Goal: Information Seeking & Learning: Check status

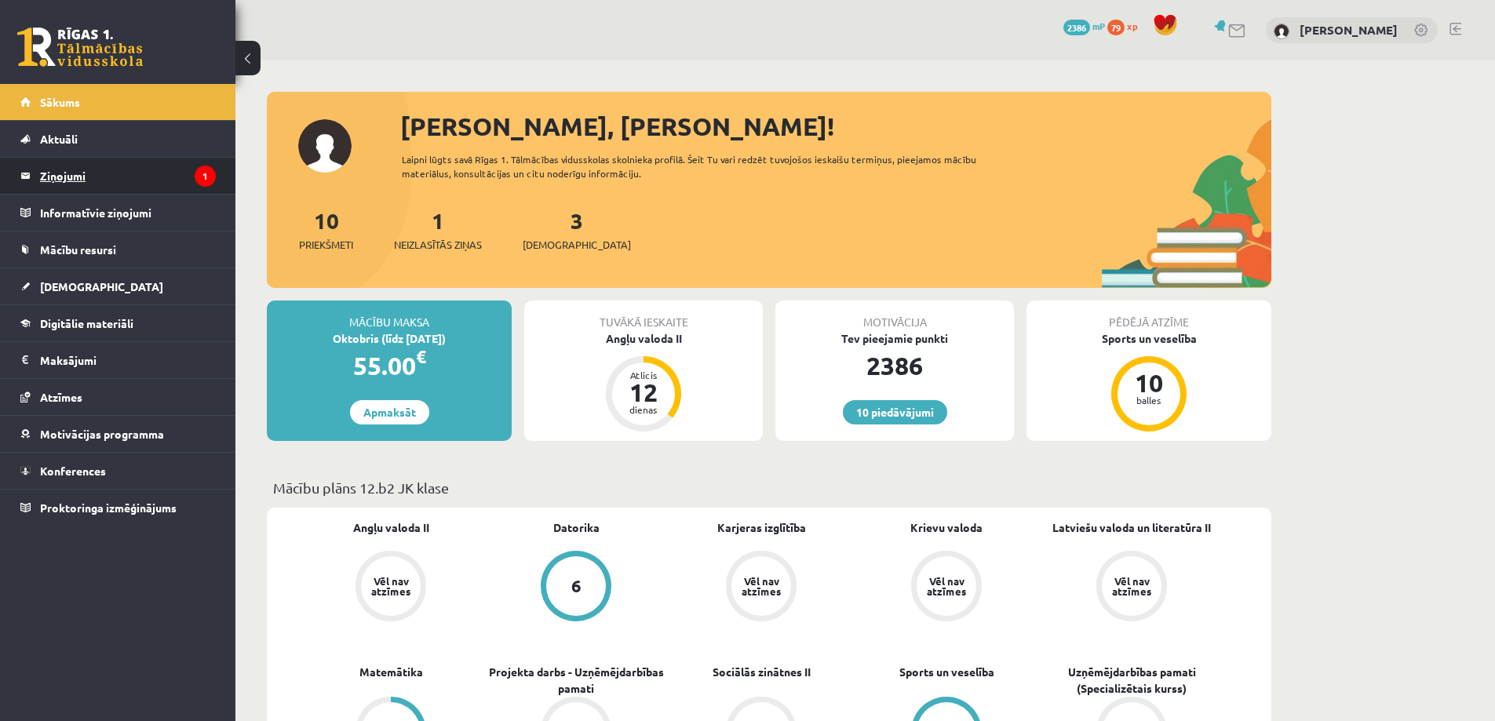
click at [86, 177] on legend "Ziņojumi 1" at bounding box center [128, 176] width 176 height 36
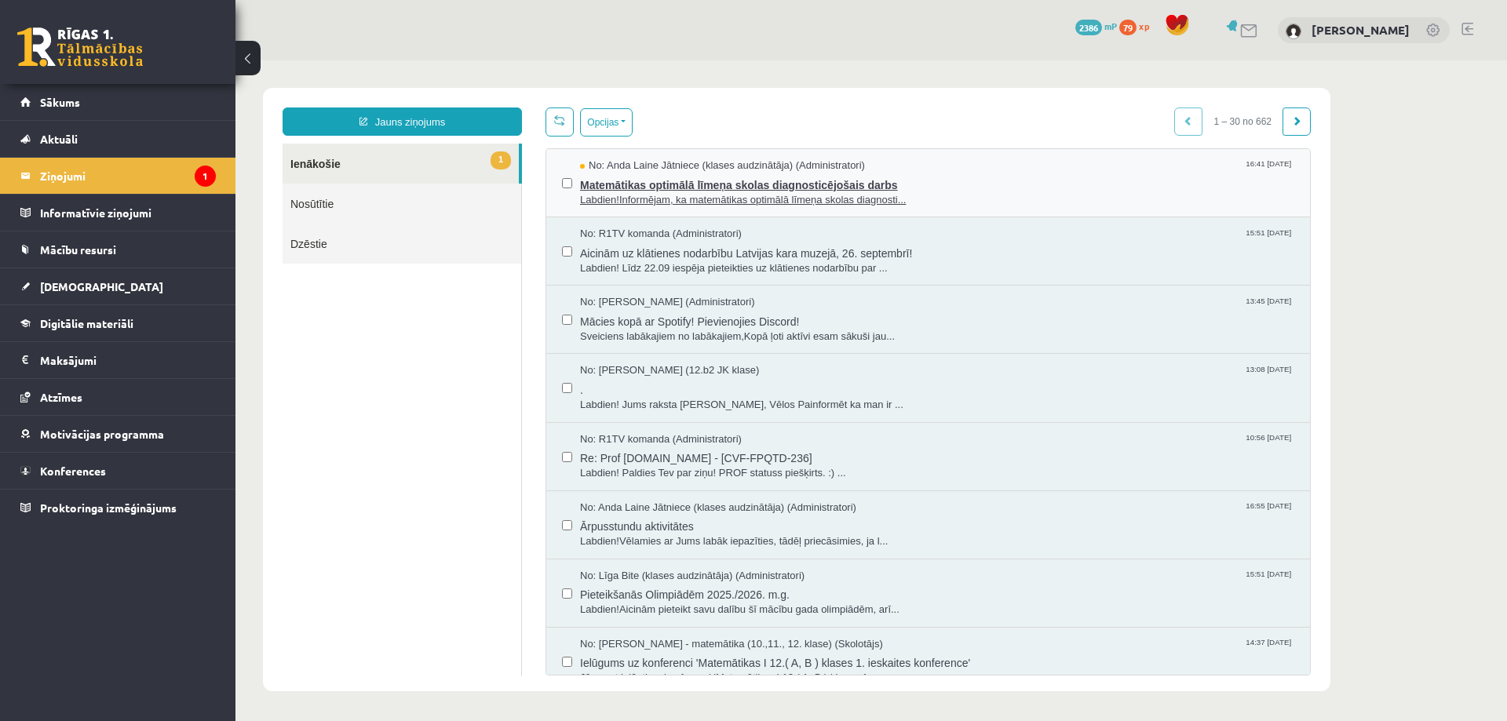
click at [662, 181] on span "Matemātikas optimālā līmeņa skolas diagnosticējošais darbs" at bounding box center [937, 183] width 714 height 20
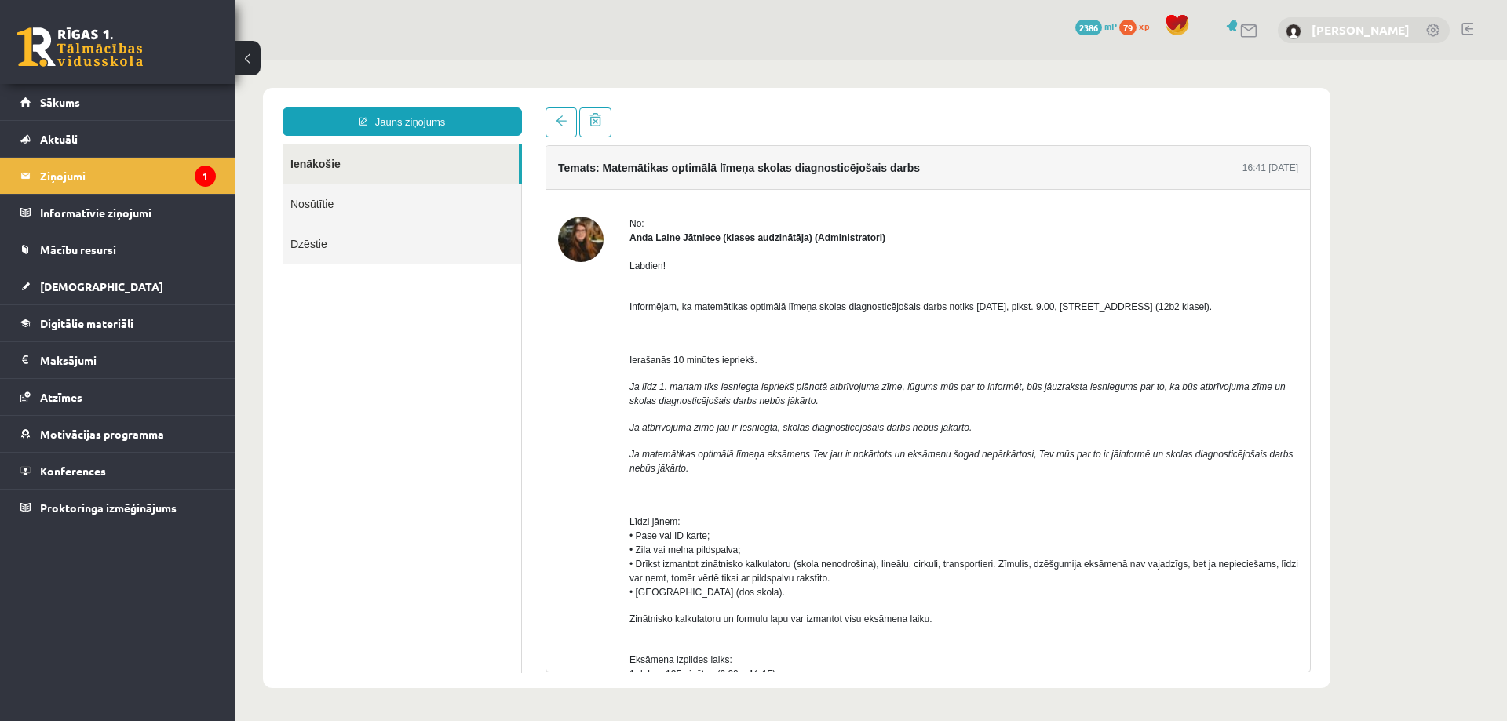
click at [1373, 26] on link "[PERSON_NAME]" at bounding box center [1360, 30] width 98 height 16
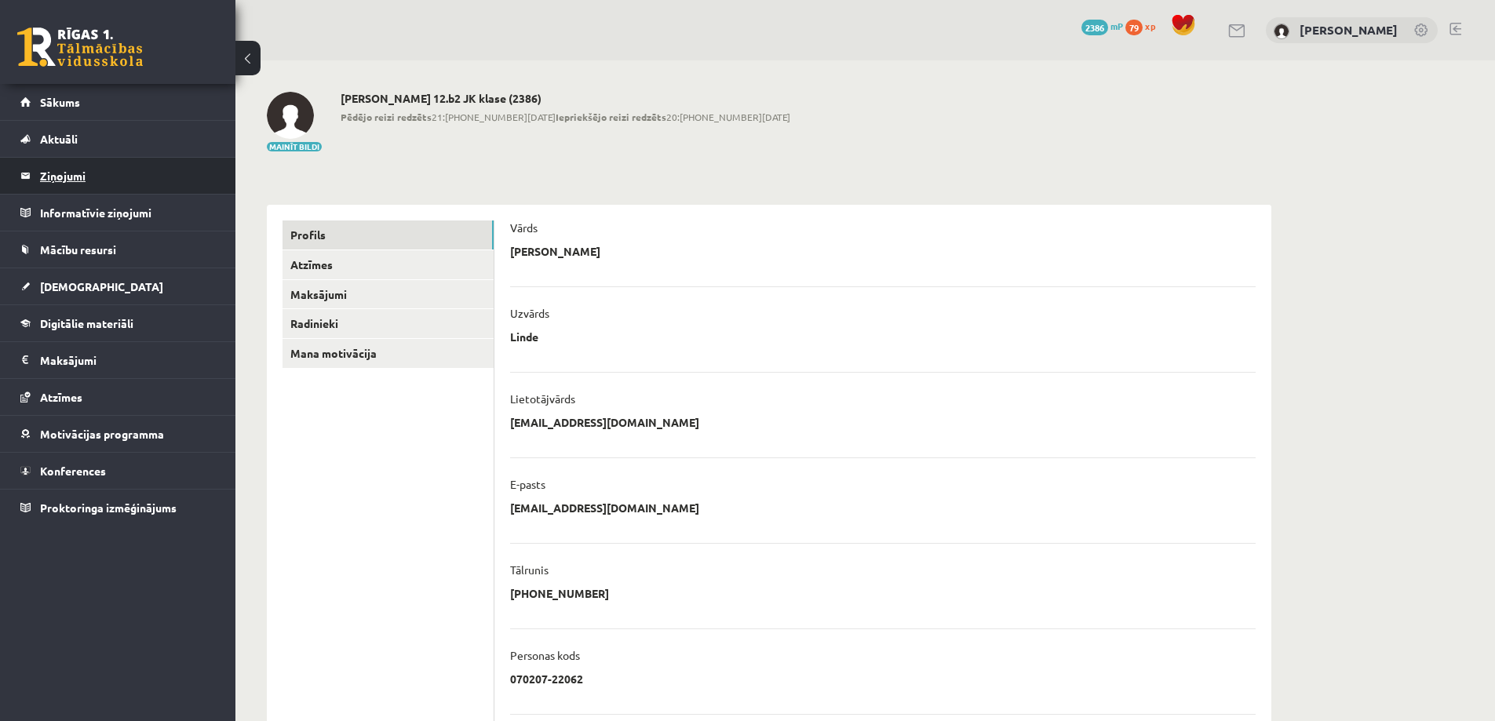
click at [64, 174] on legend "Ziņojumi 0" at bounding box center [128, 176] width 176 height 36
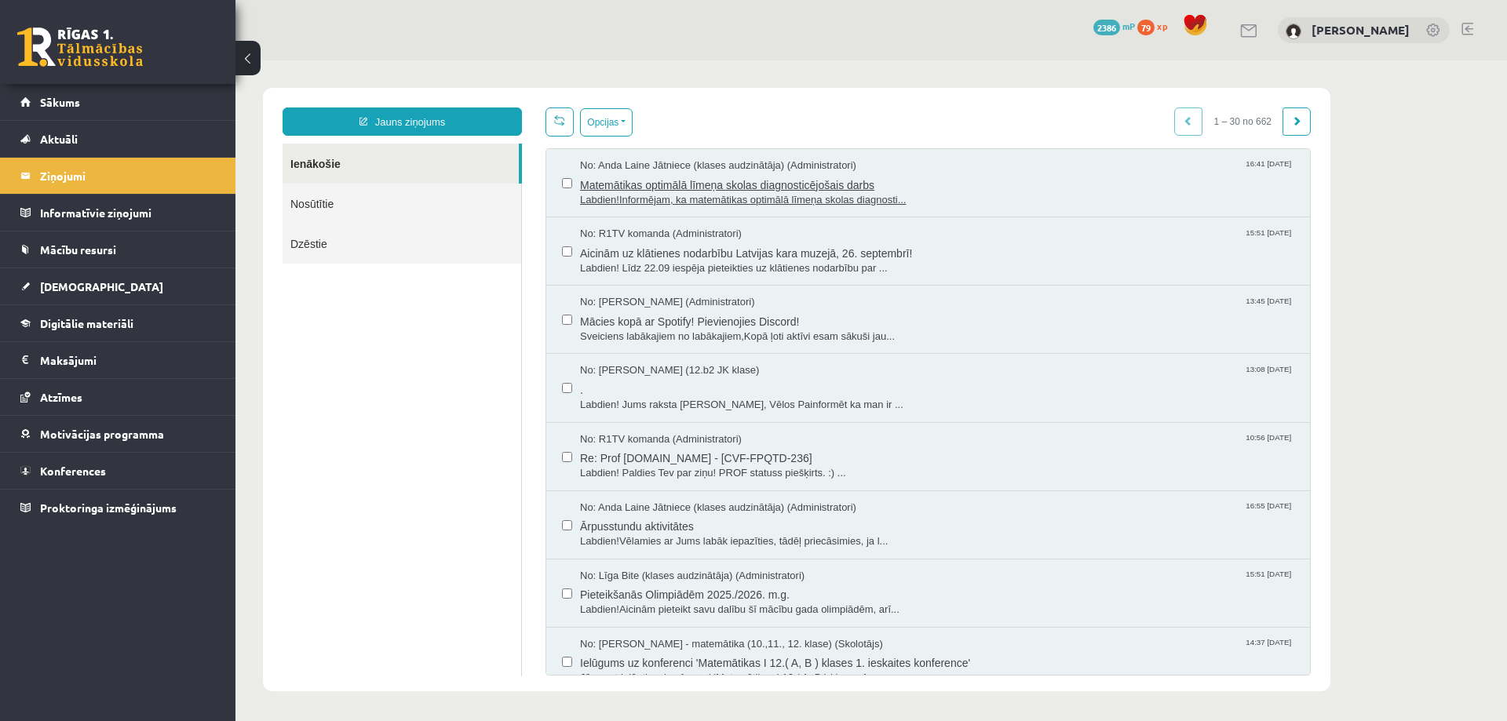
click at [699, 189] on span "Matemātikas optimālā līmeņa skolas diagnosticējošais darbs" at bounding box center [937, 183] width 714 height 20
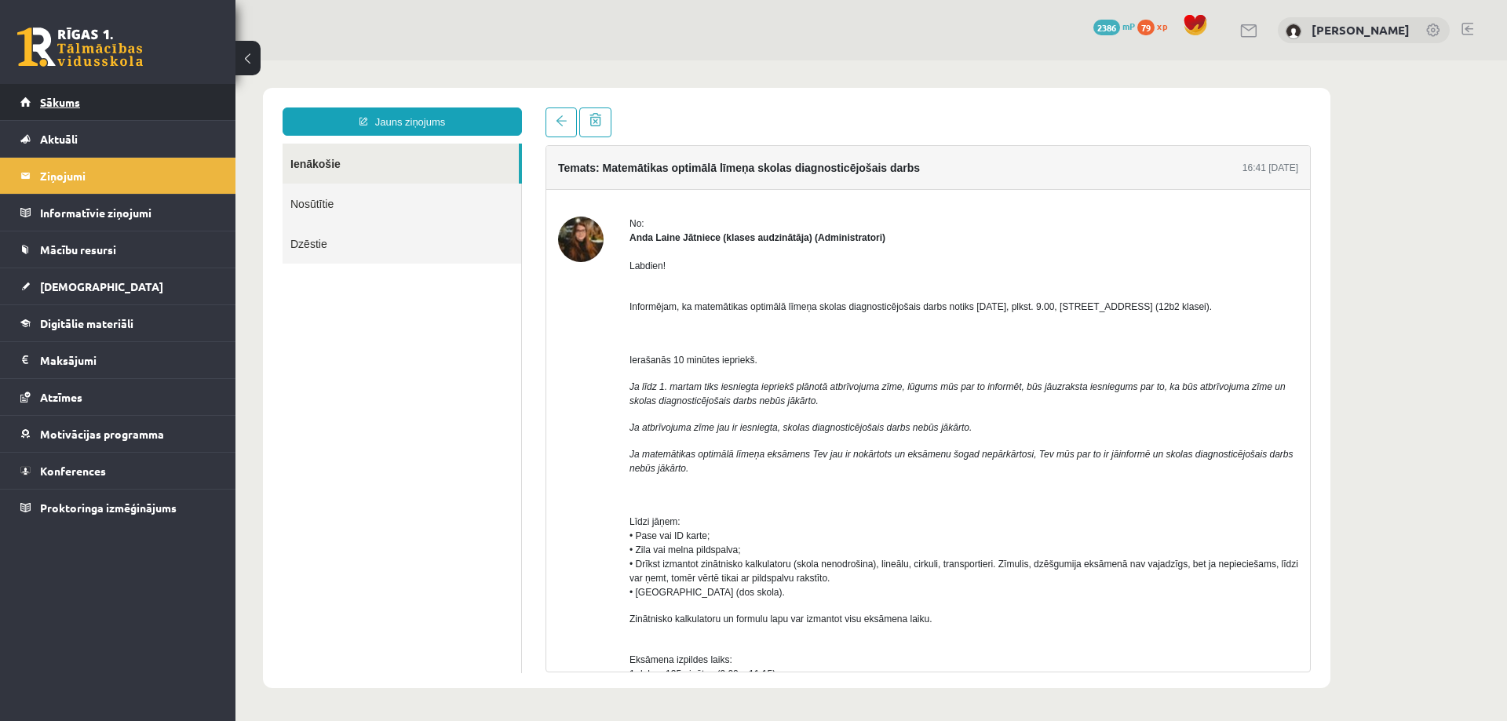
click at [81, 98] on link "Sākums" at bounding box center [117, 102] width 195 height 36
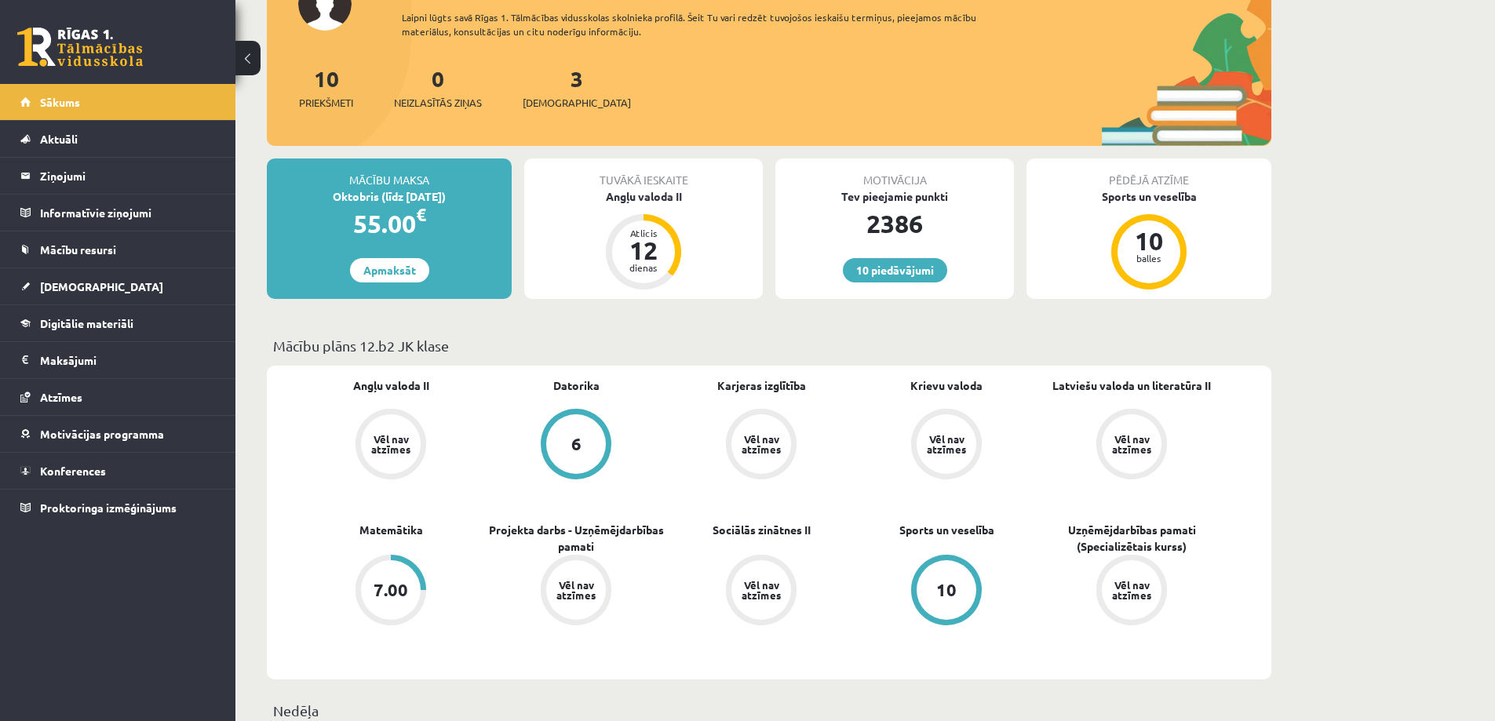
scroll to position [235, 0]
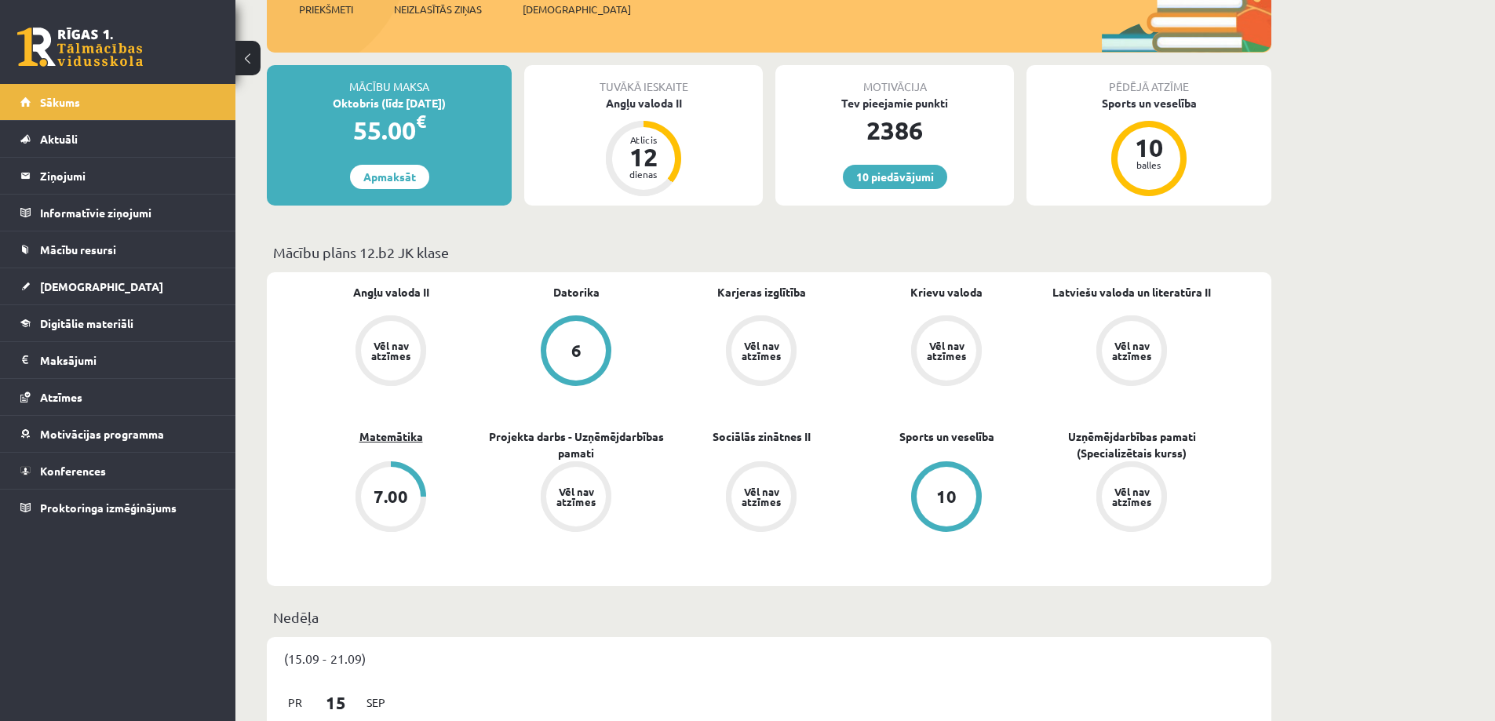
click at [374, 439] on link "Matemātika" at bounding box center [391, 437] width 64 height 16
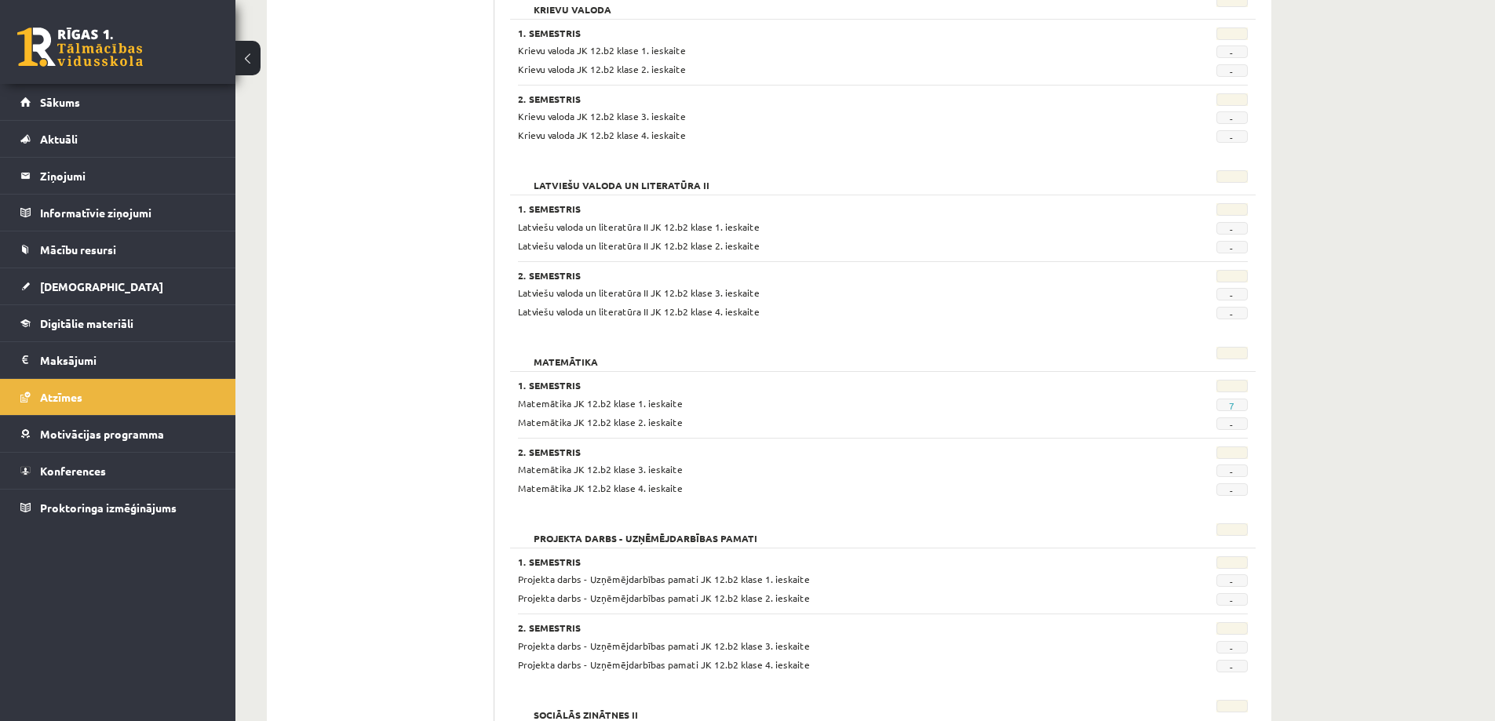
scroll to position [706, 0]
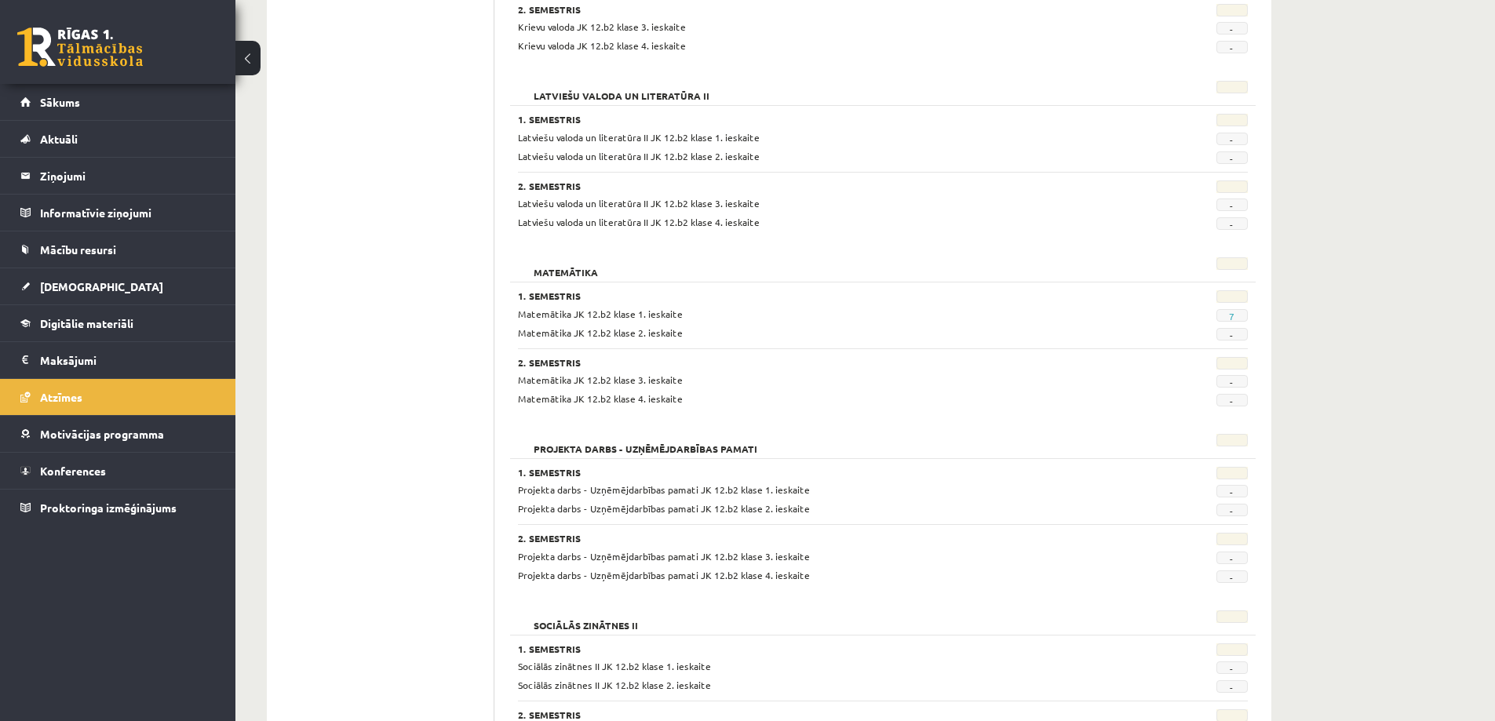
click at [1238, 316] on span "7" at bounding box center [1231, 315] width 31 height 13
click at [1231, 315] on link "7" at bounding box center [1231, 316] width 5 height 13
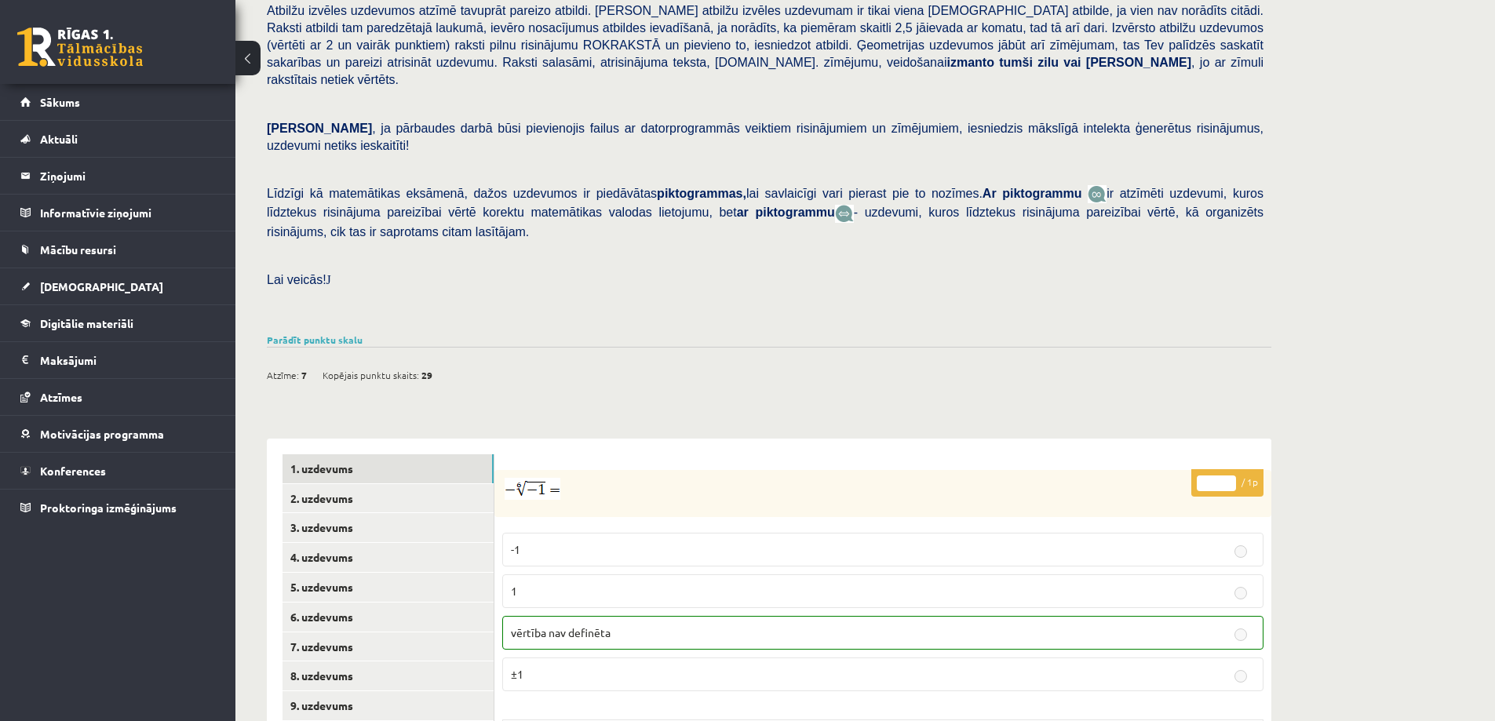
scroll to position [402, 0]
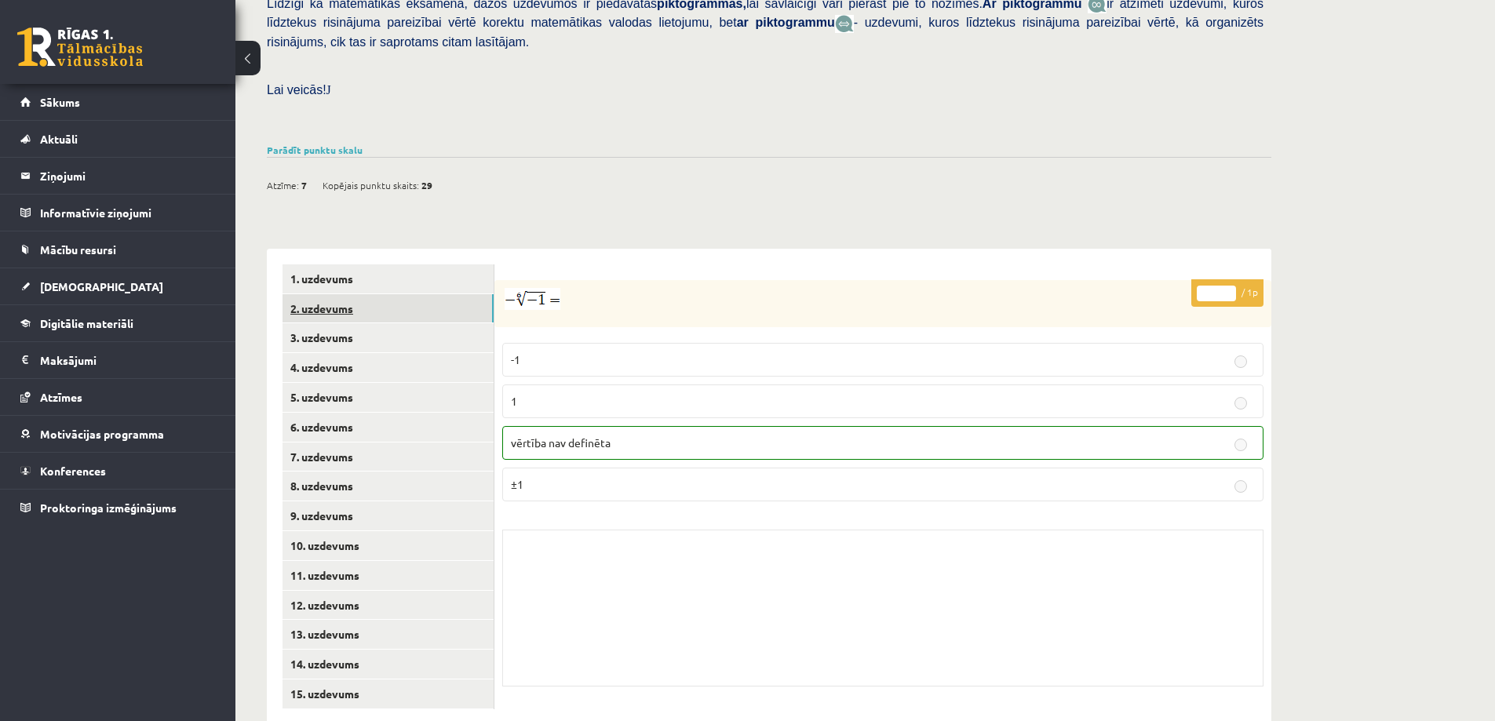
click at [341, 294] on link "2. uzdevums" at bounding box center [388, 308] width 211 height 29
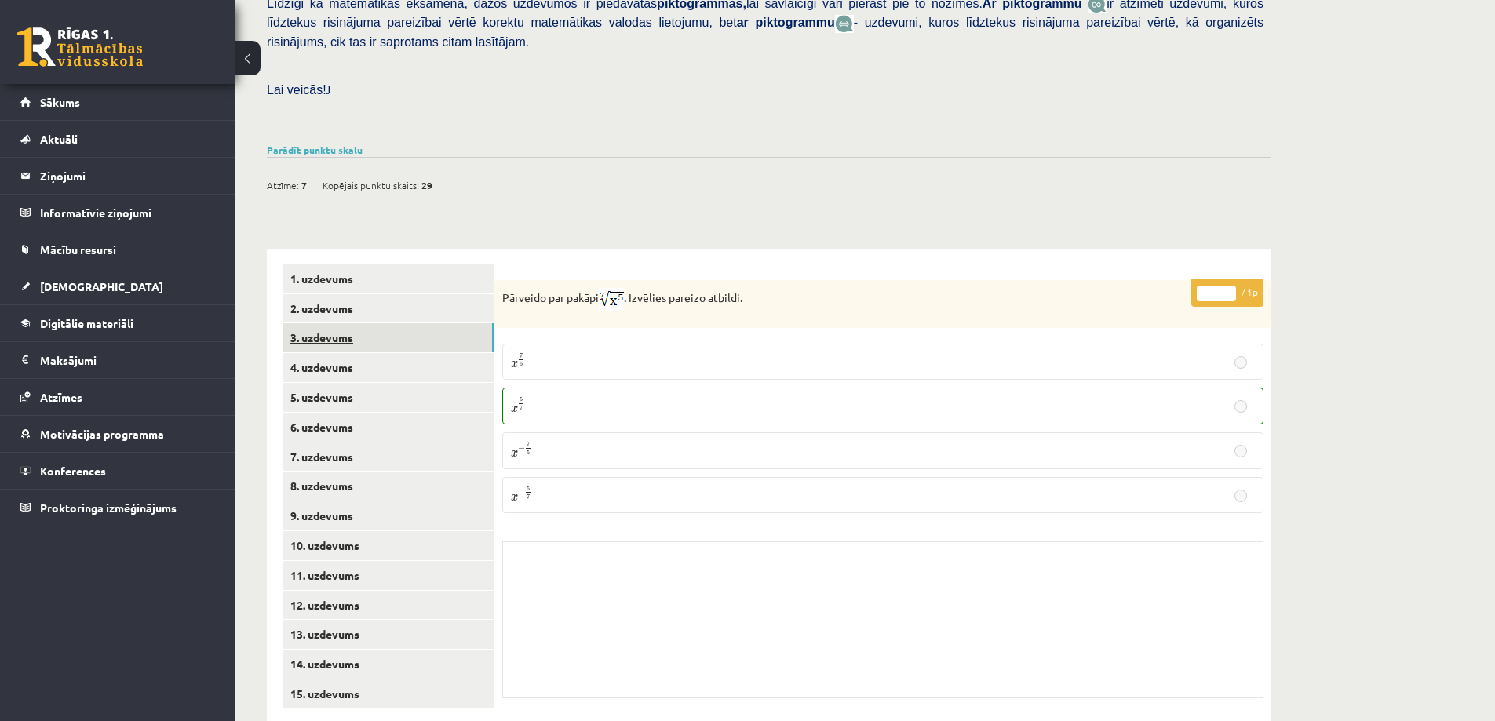
click at [312, 323] on link "3. uzdevums" at bounding box center [388, 337] width 211 height 29
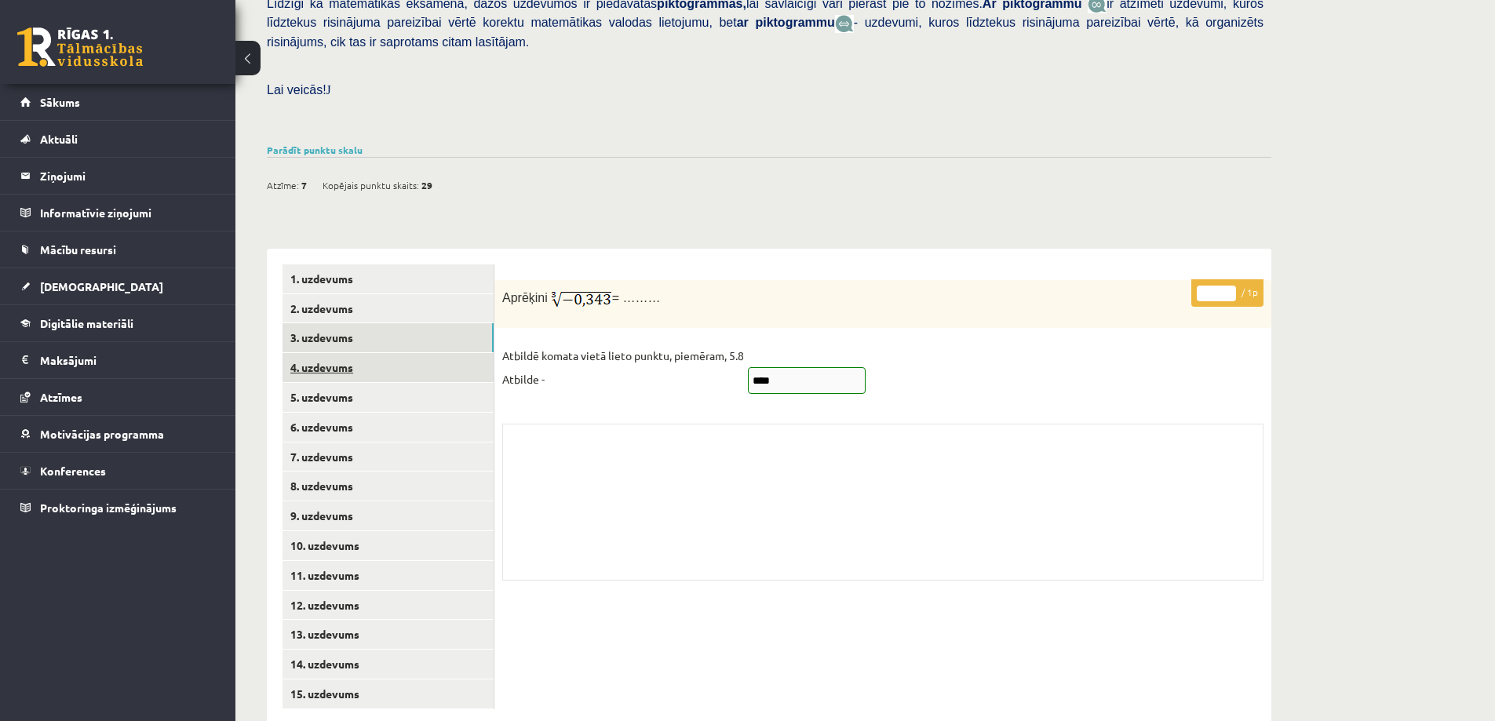
click at [314, 353] on link "4. uzdevums" at bounding box center [388, 367] width 211 height 29
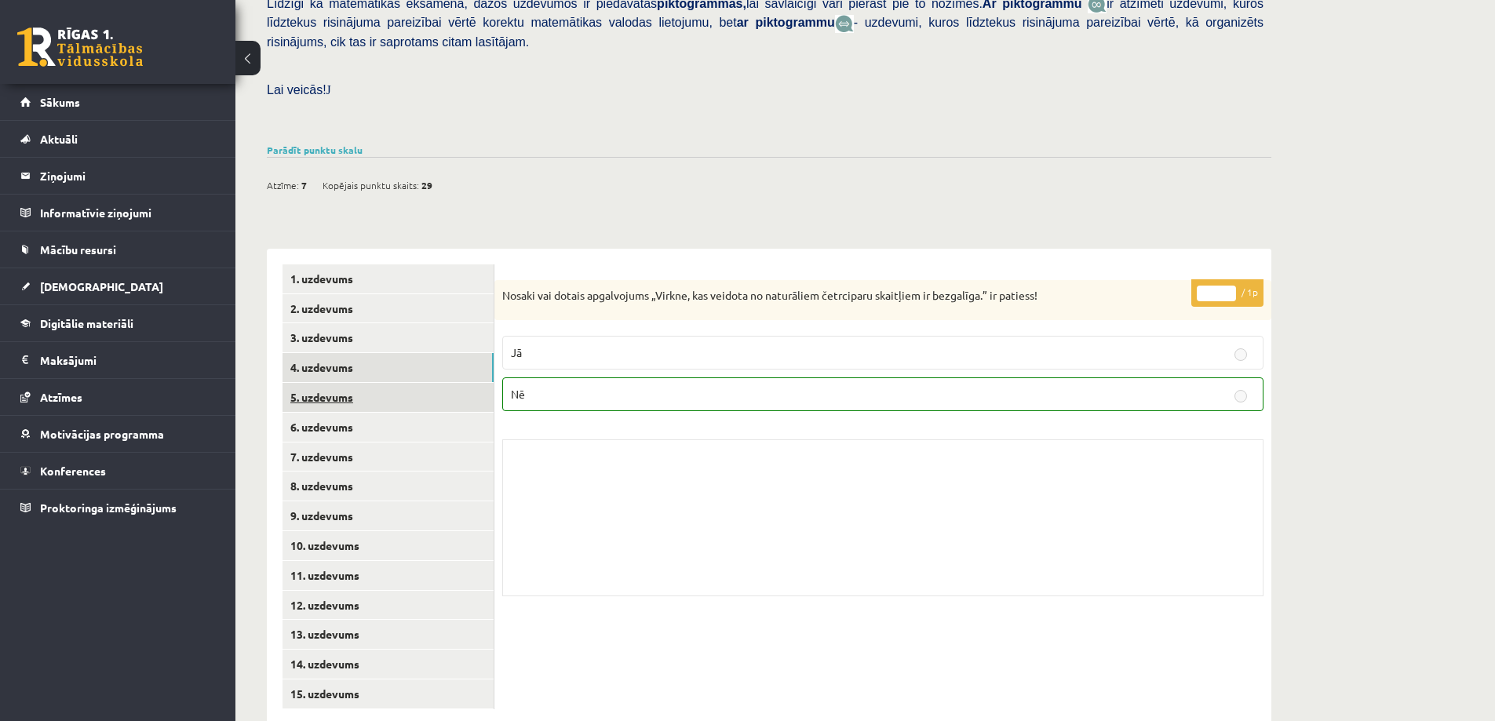
click at [317, 383] on link "5. uzdevums" at bounding box center [388, 397] width 211 height 29
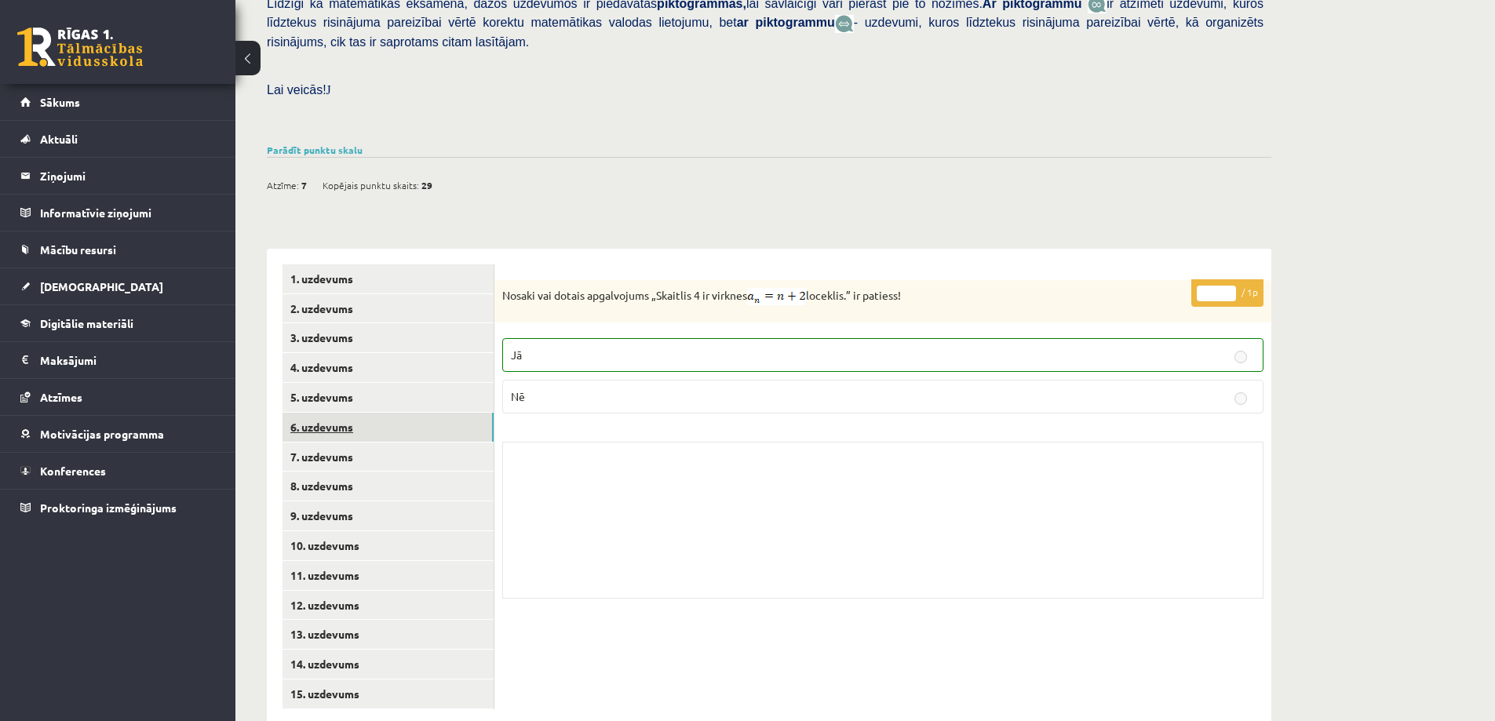
click at [314, 413] on link "6. uzdevums" at bounding box center [388, 427] width 211 height 29
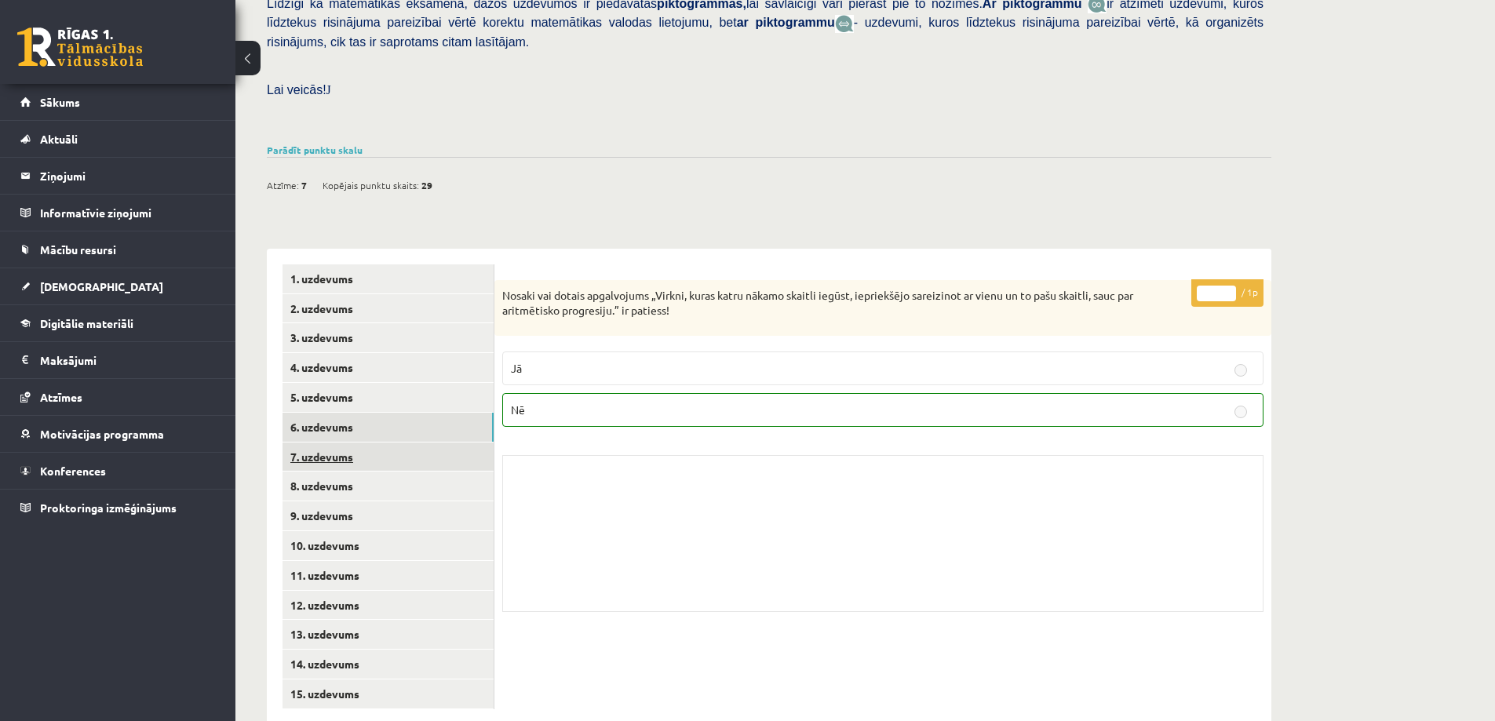
click at [319, 443] on link "7. uzdevums" at bounding box center [388, 457] width 211 height 29
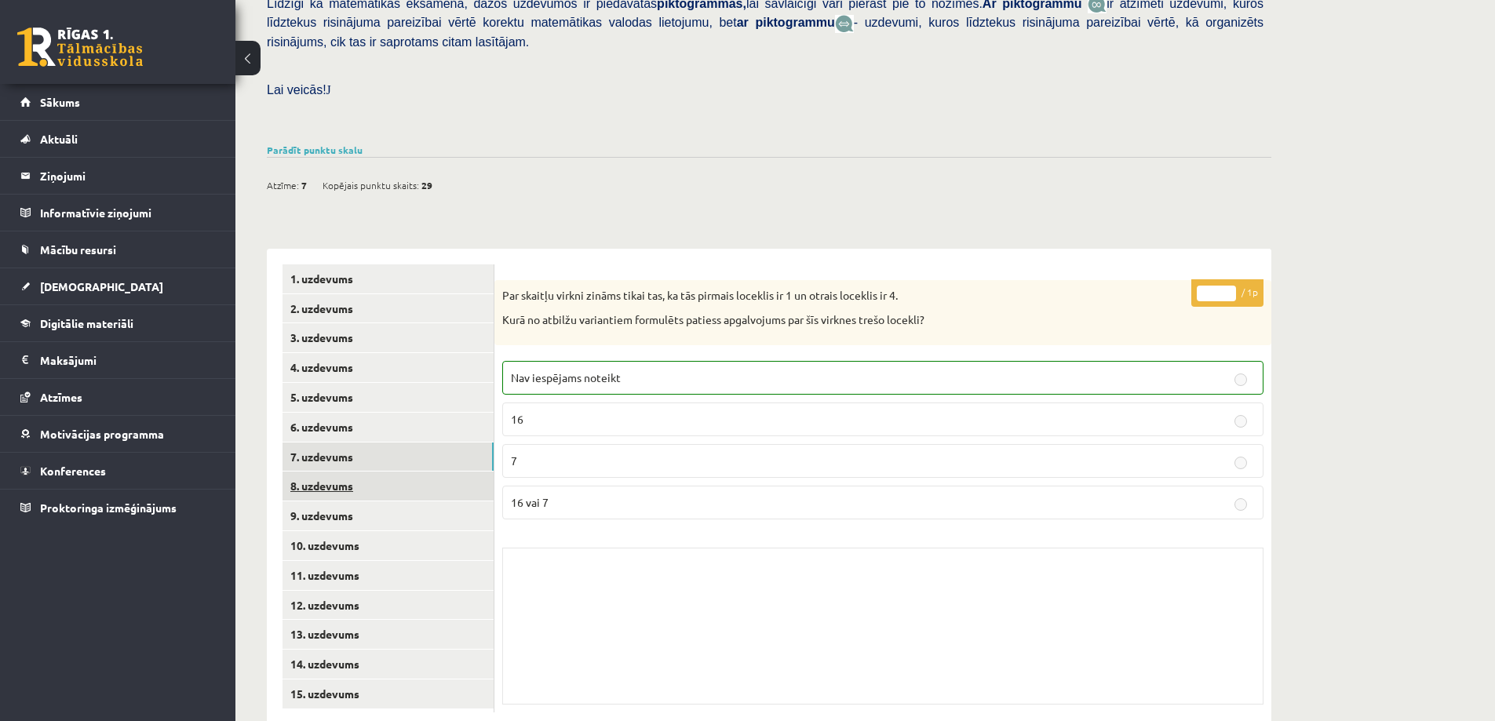
click at [312, 472] on link "8. uzdevums" at bounding box center [388, 486] width 211 height 29
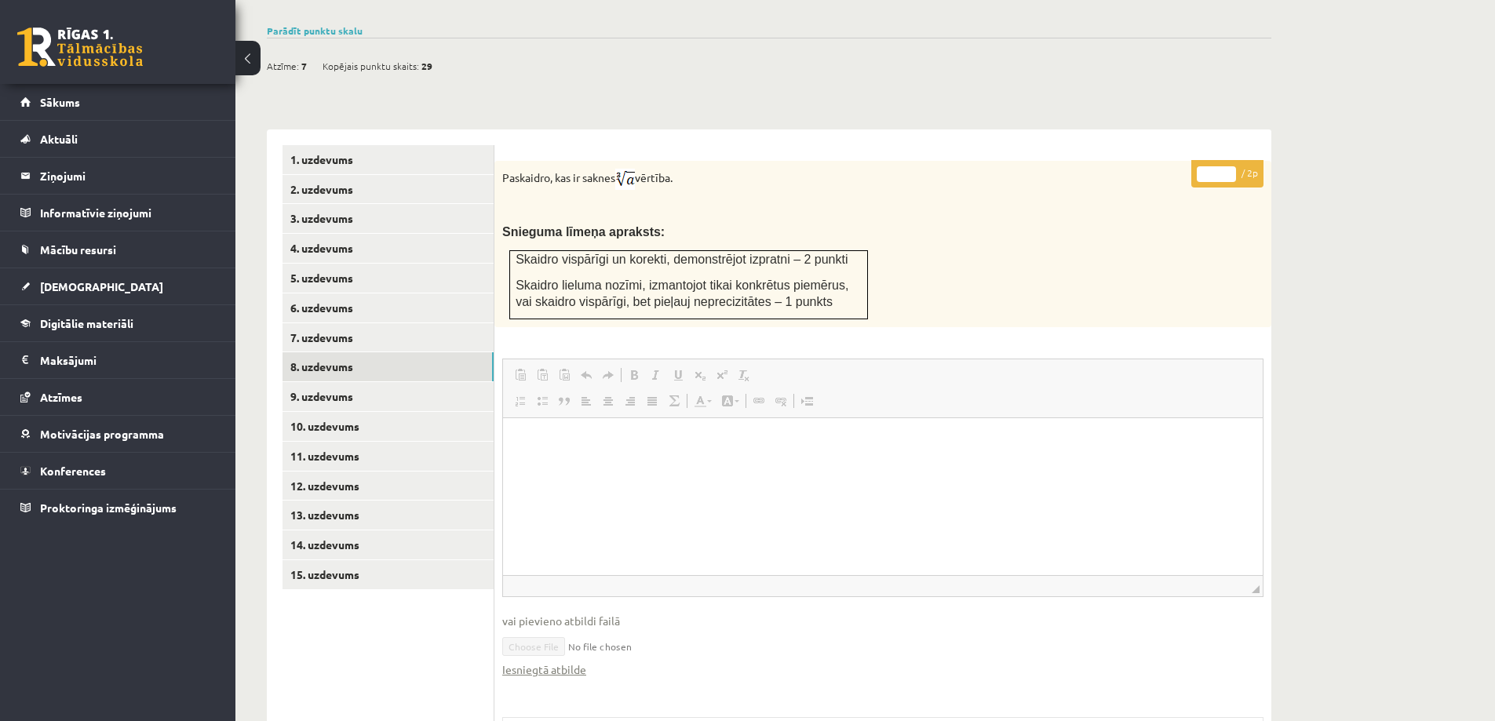
scroll to position [559, 0]
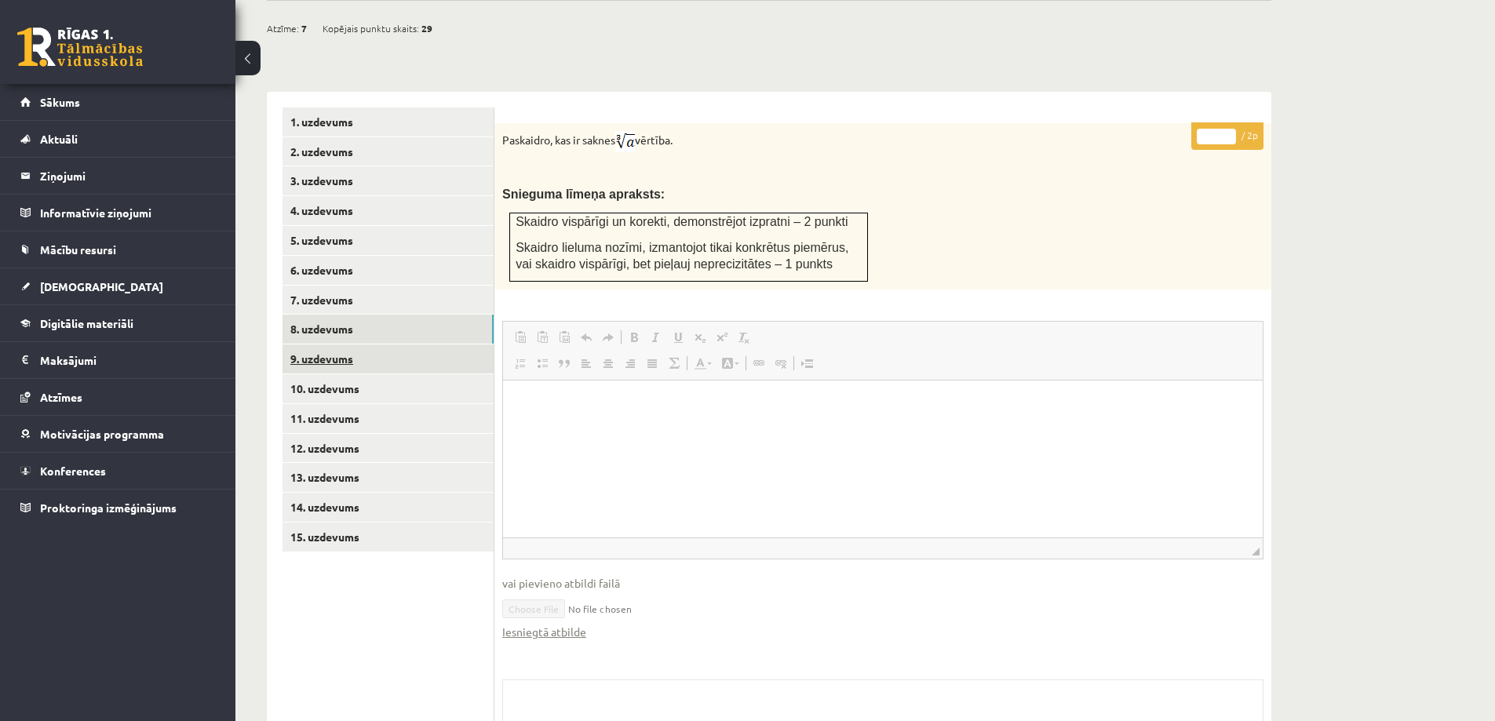
click at [346, 345] on link "9. uzdevums" at bounding box center [388, 359] width 211 height 29
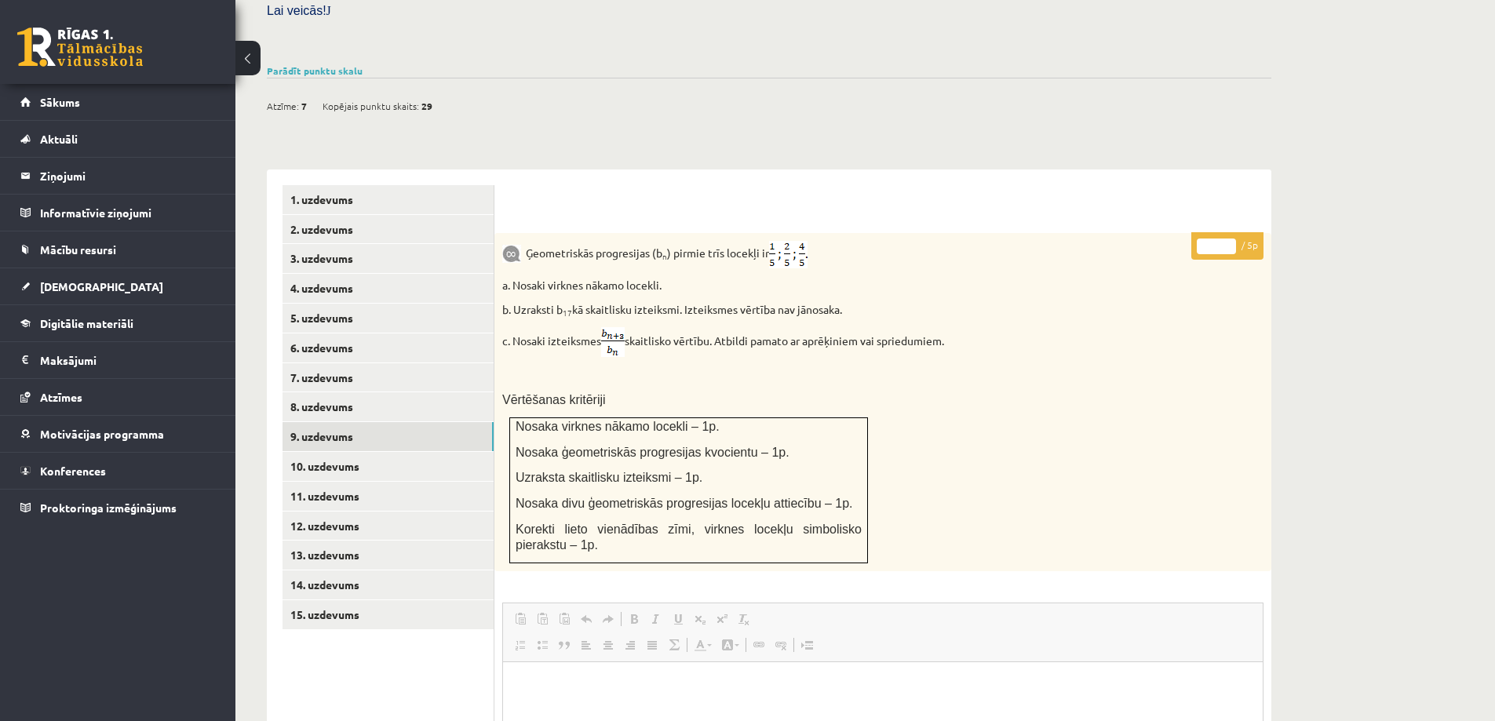
scroll to position [480, 0]
click at [340, 453] on link "10. uzdevums" at bounding box center [388, 467] width 211 height 29
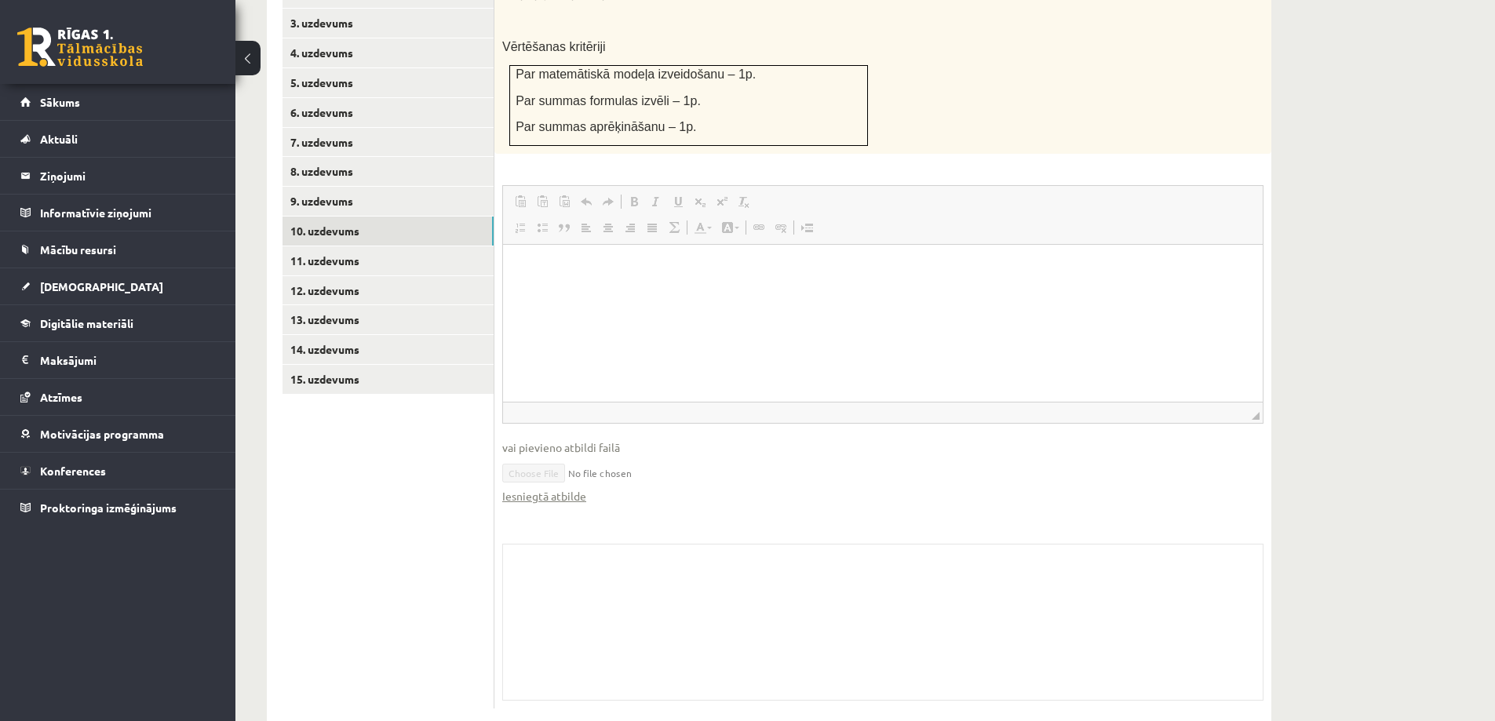
scroll to position [560, 0]
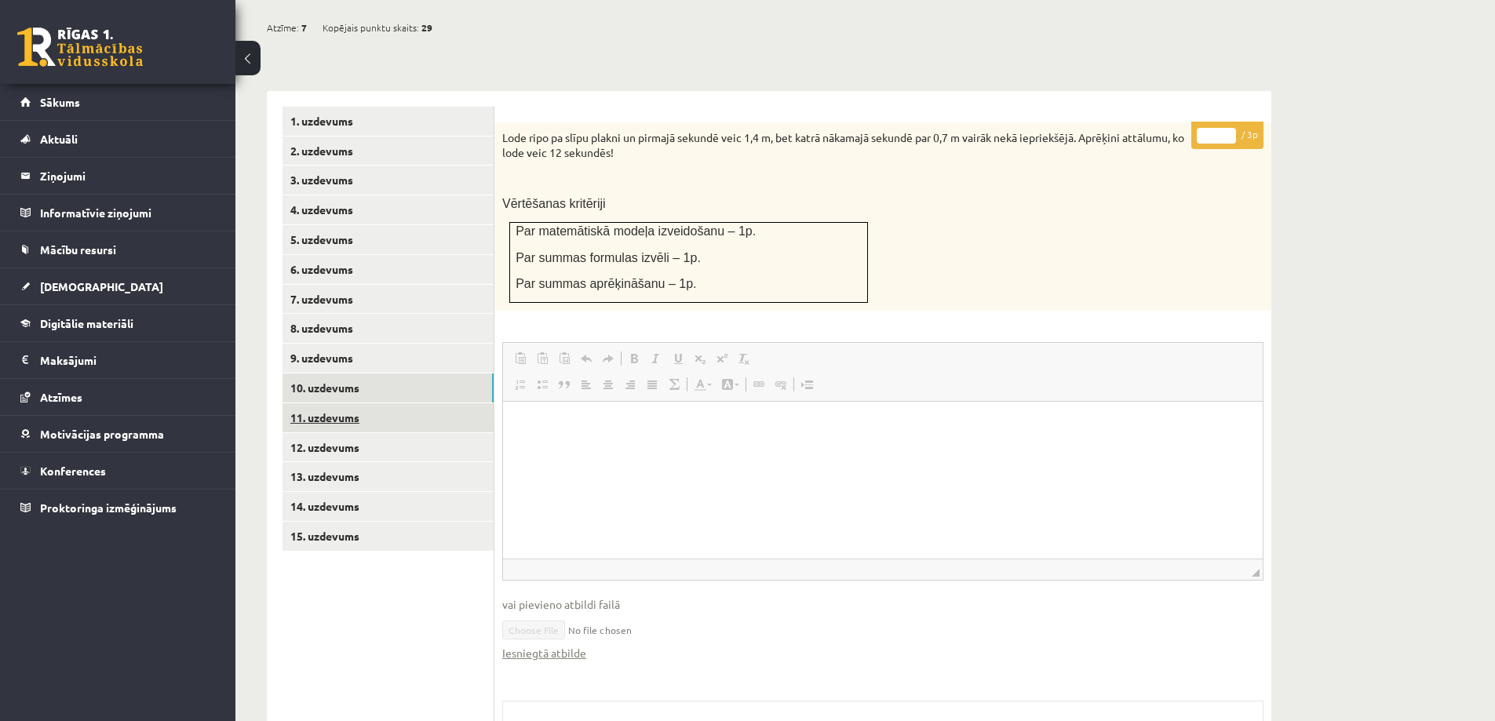
click at [319, 403] on link "11. uzdevums" at bounding box center [388, 417] width 211 height 29
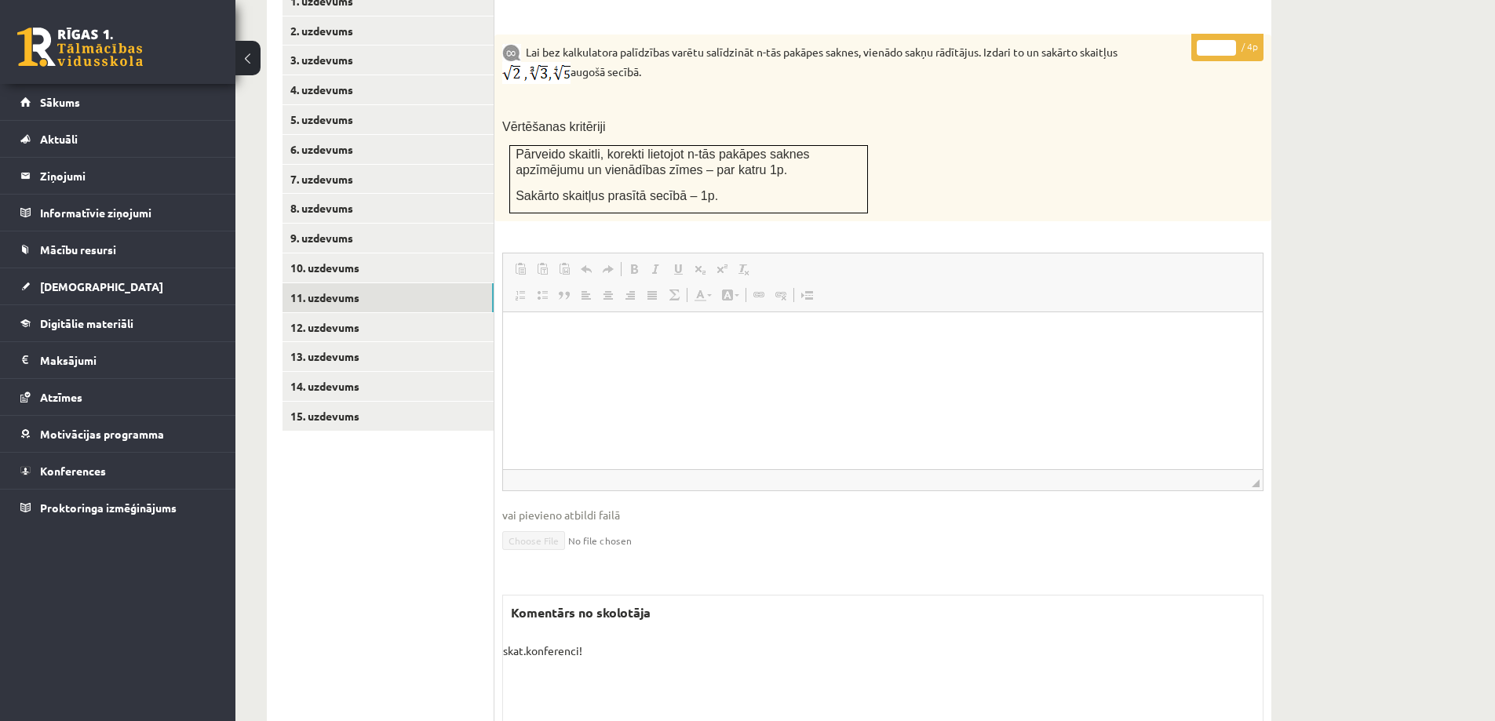
scroll to position [652, 0]
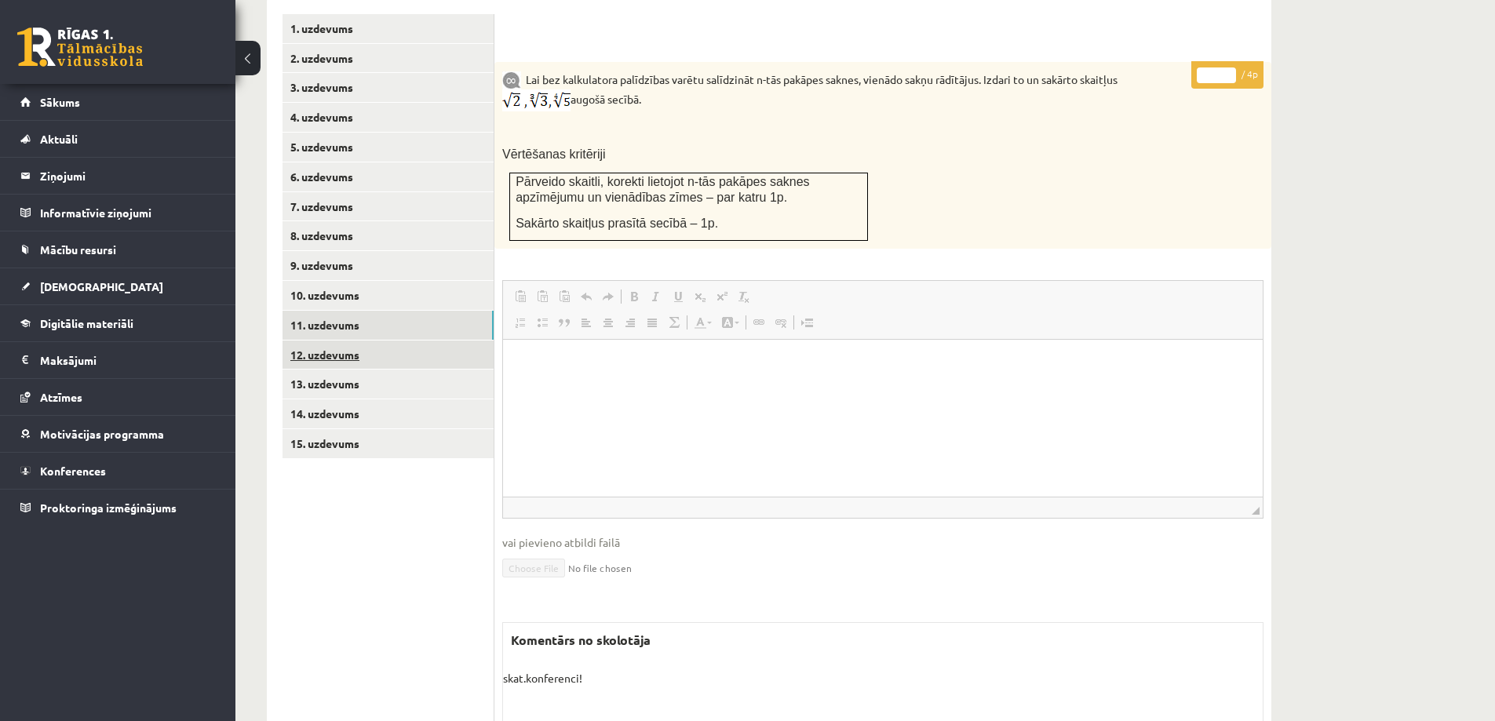
click at [341, 341] on link "12. uzdevums" at bounding box center [388, 355] width 211 height 29
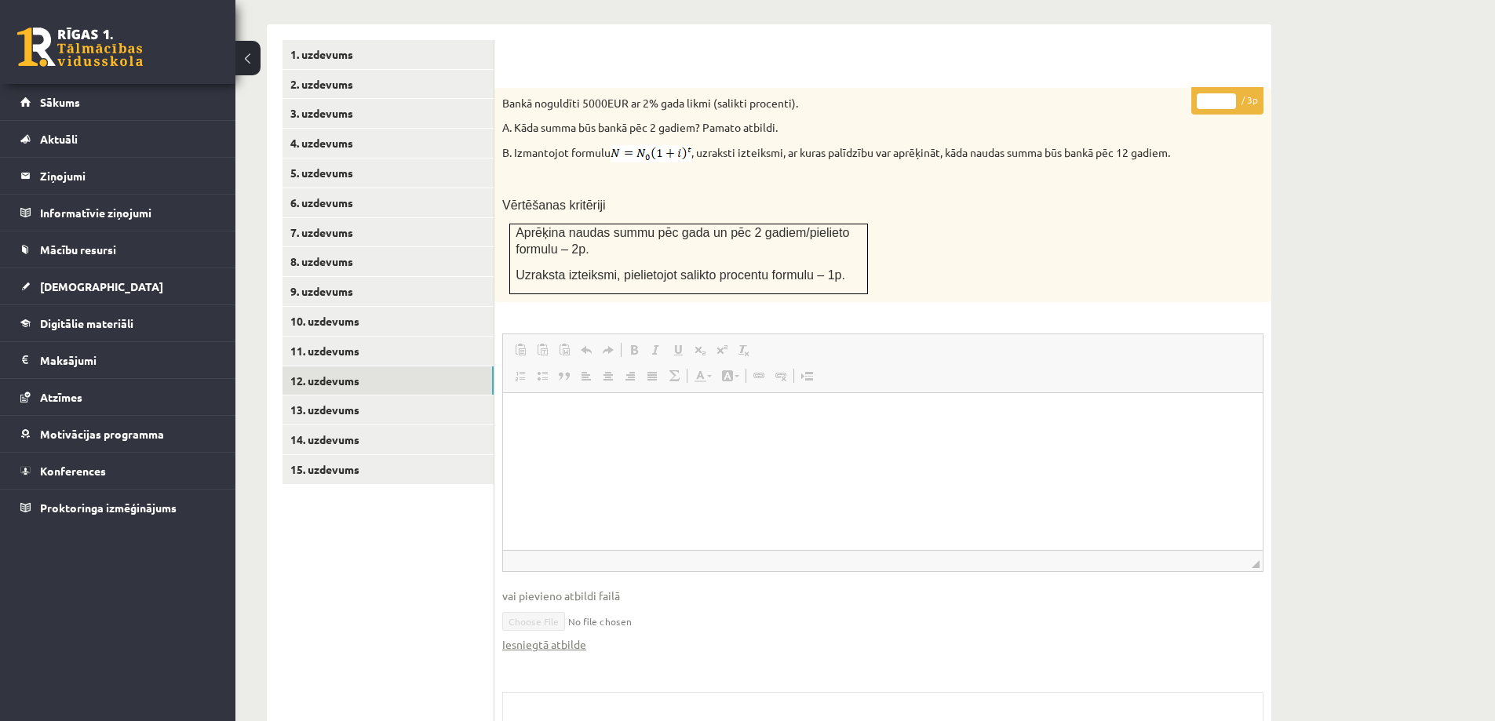
scroll to position [696, 0]
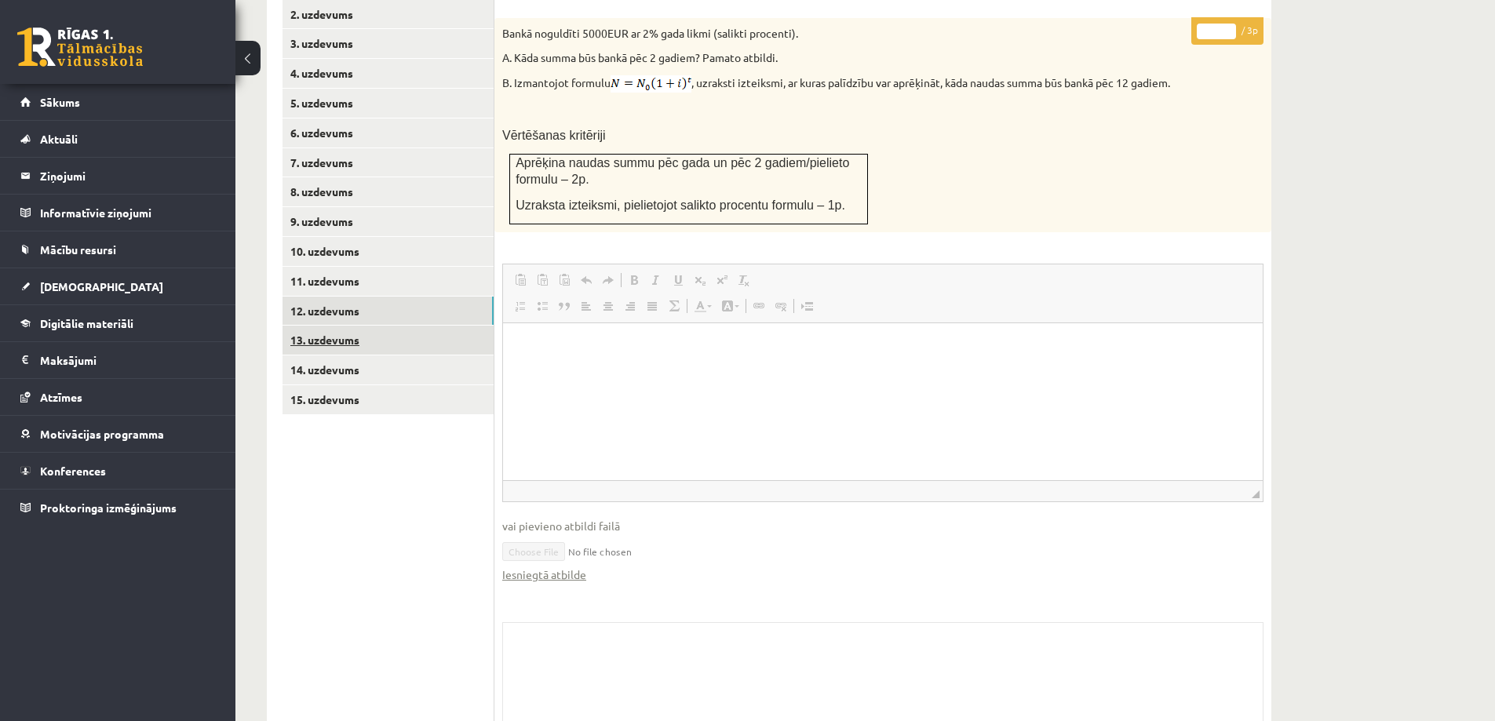
click at [336, 326] on link "13. uzdevums" at bounding box center [388, 340] width 211 height 29
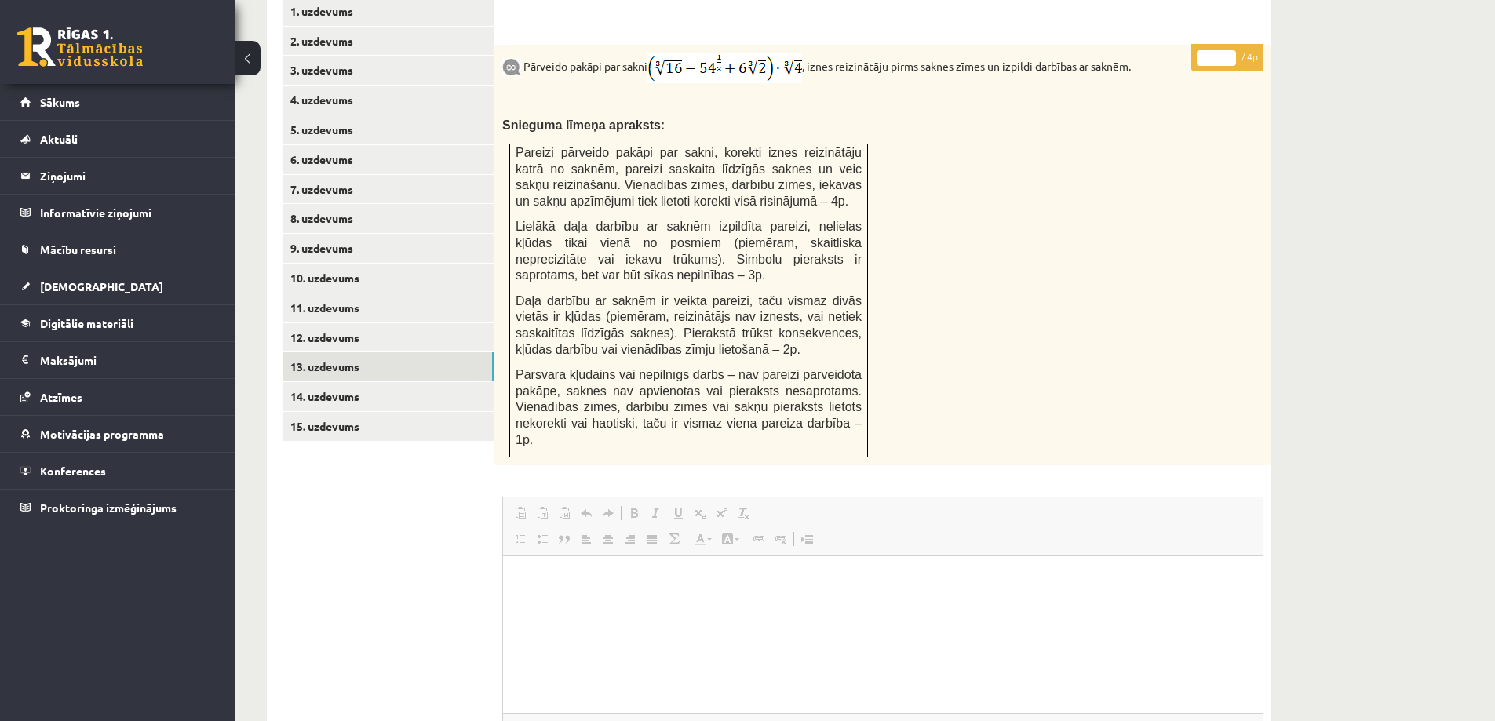
scroll to position [651, 0]
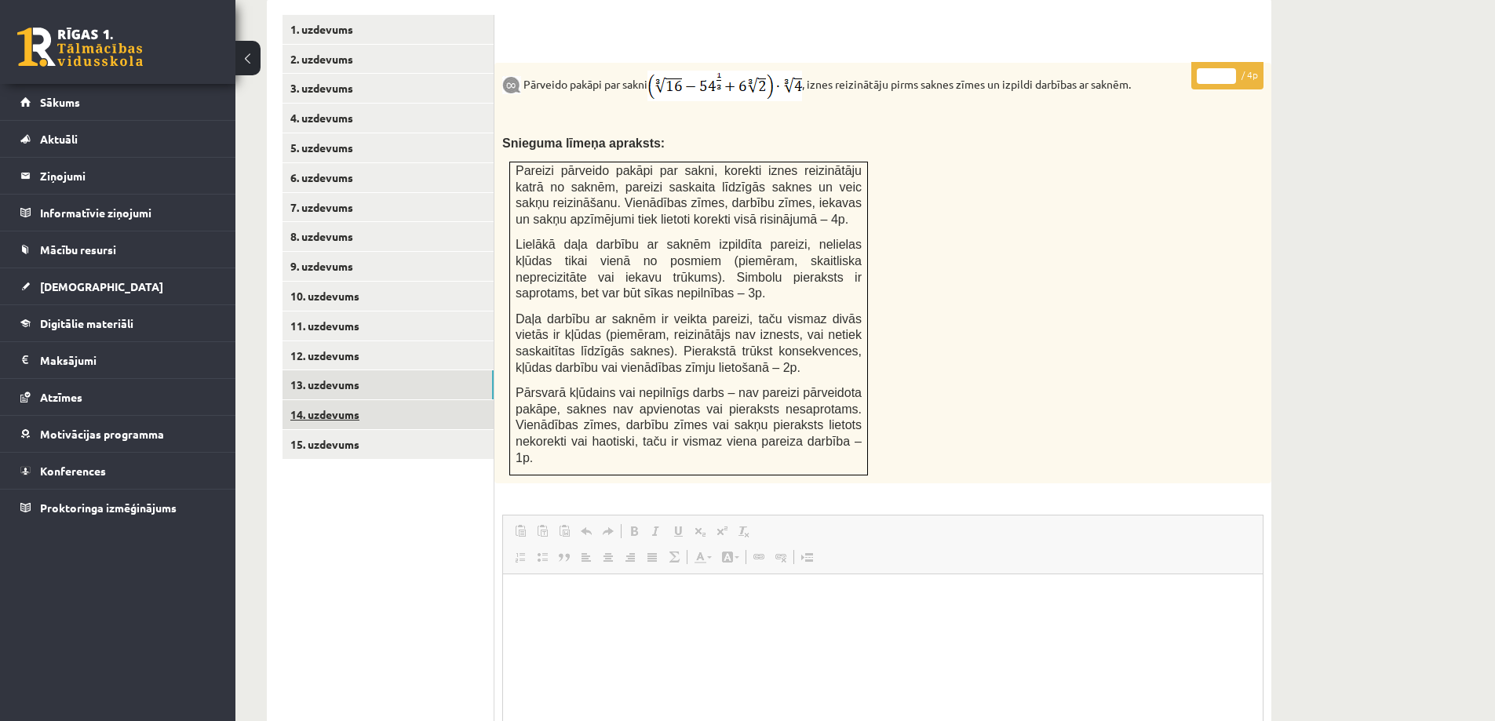
click at [324, 400] on link "14. uzdevums" at bounding box center [388, 414] width 211 height 29
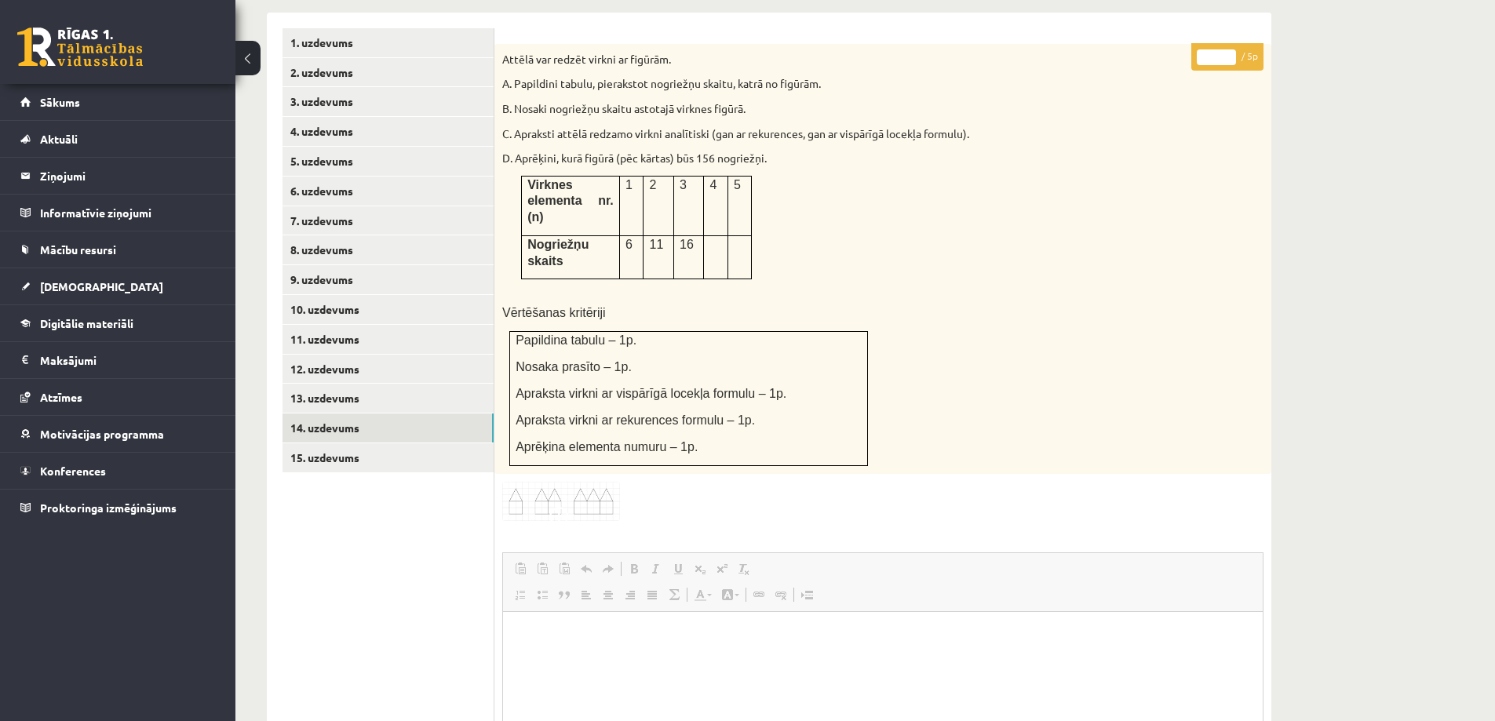
scroll to position [581, 0]
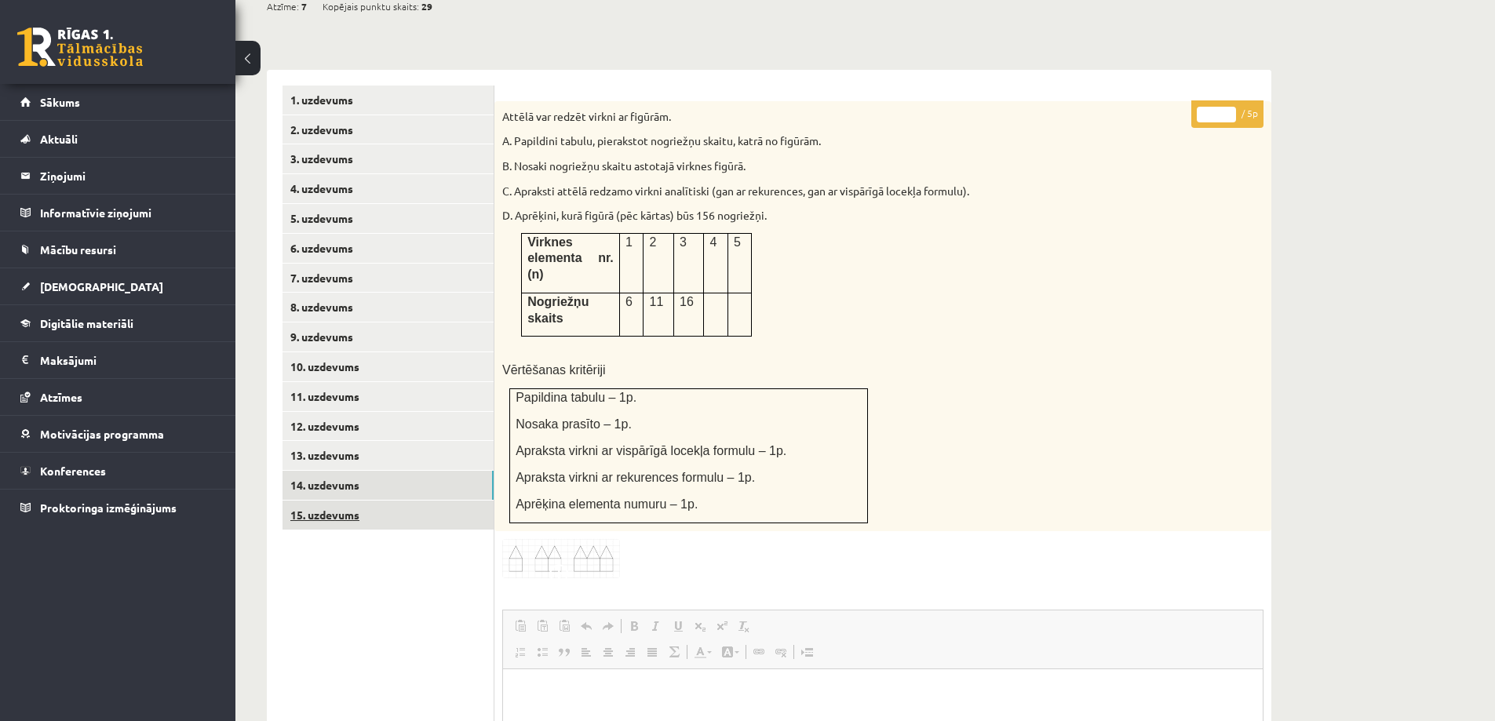
click at [330, 501] on link "15. uzdevums" at bounding box center [388, 515] width 211 height 29
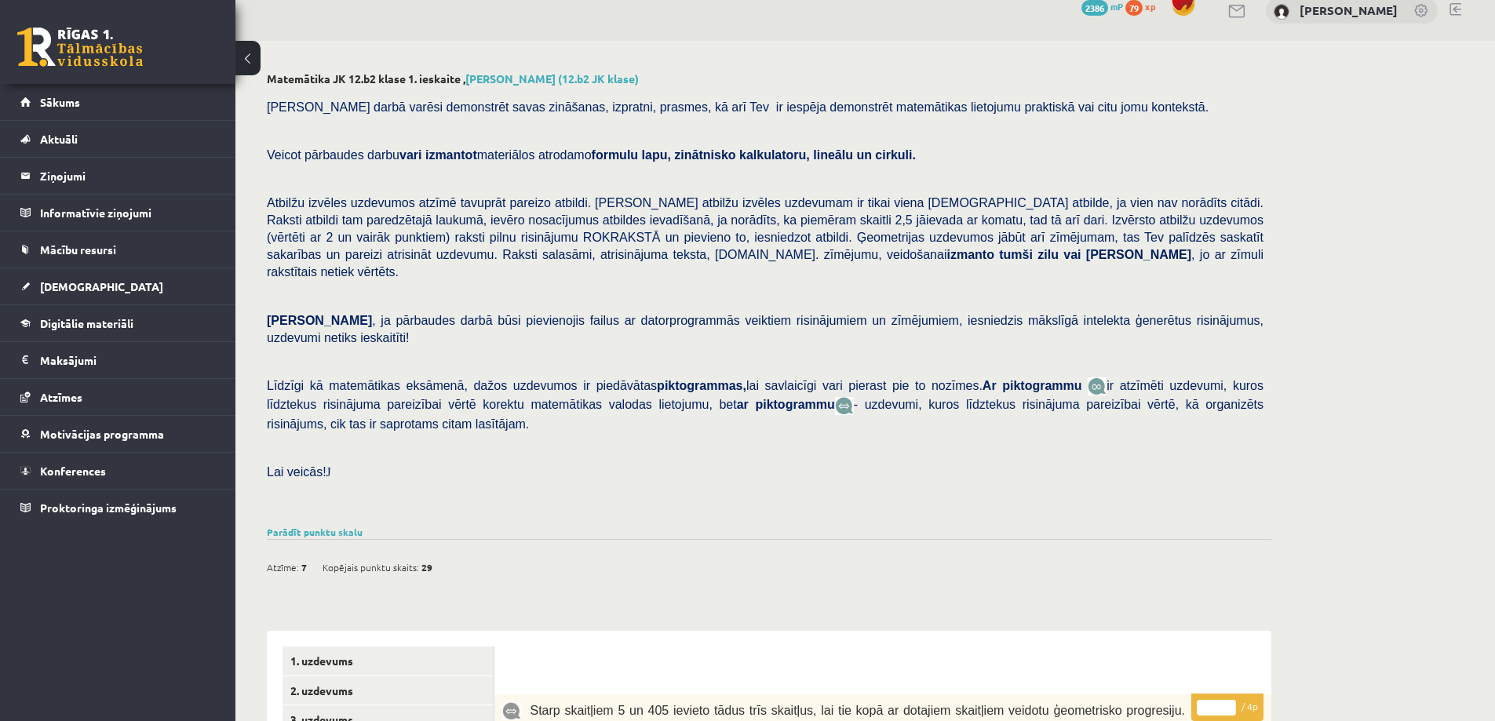
scroll to position [0, 0]
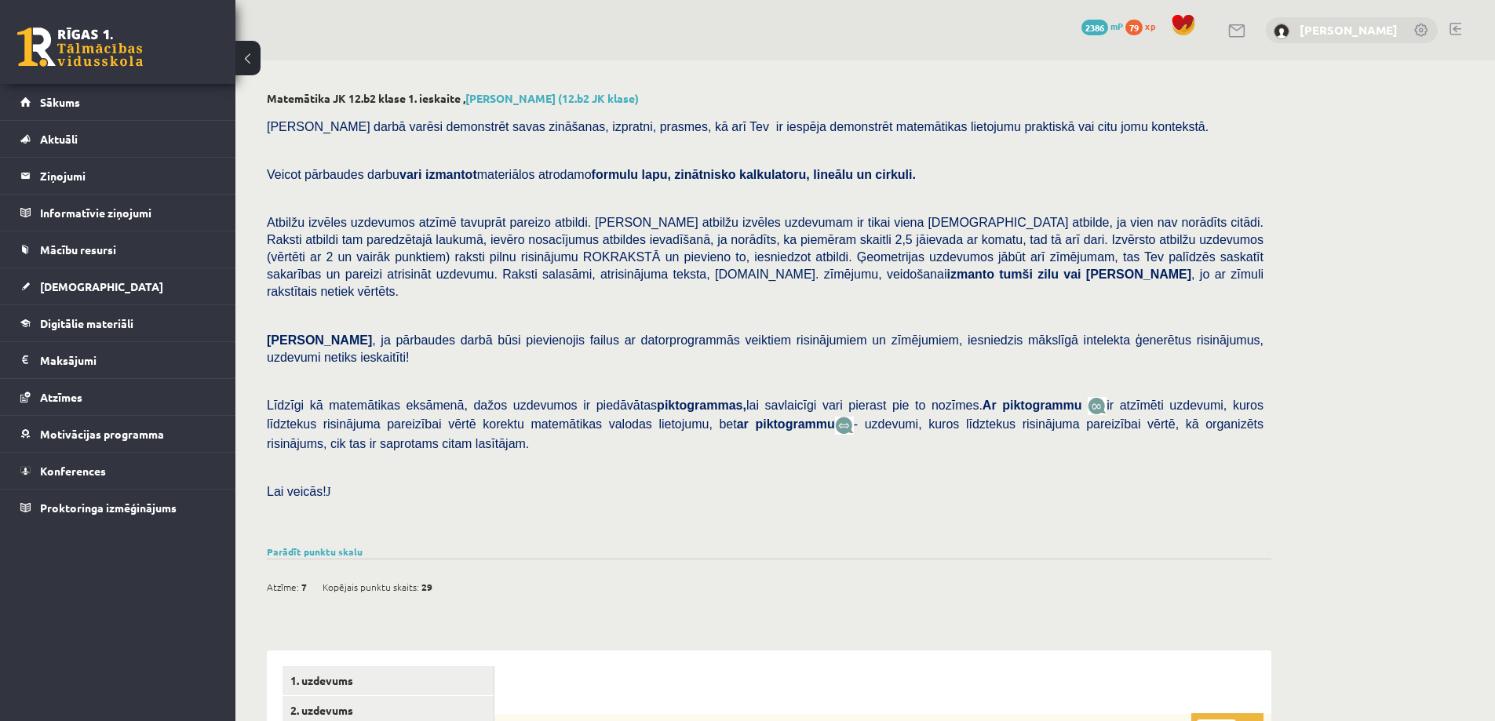
click at [1384, 29] on link "[PERSON_NAME]" at bounding box center [1349, 30] width 98 height 16
